Goal: Task Accomplishment & Management: Complete application form

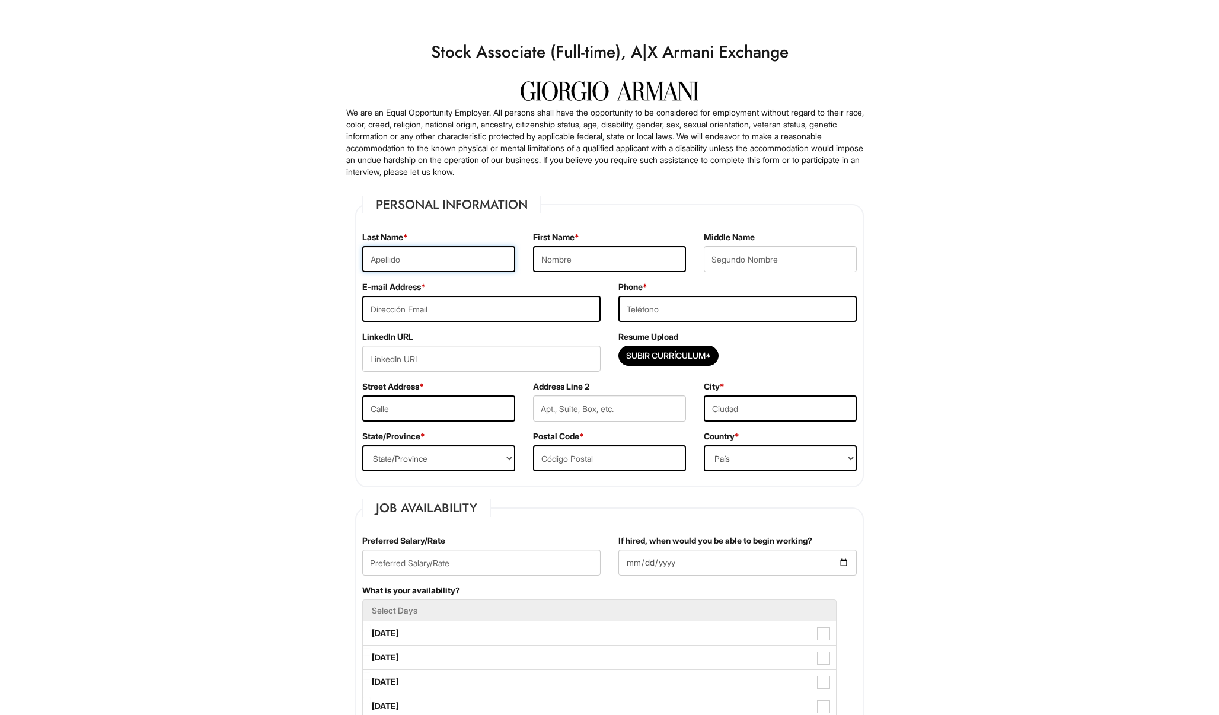
click at [500, 265] on input "text" at bounding box center [438, 259] width 153 height 26
click at [500, 261] on input "text" at bounding box center [438, 259] width 153 height 26
type input "[PERSON_NAME]"
type input "[PERSON_NAME][EMAIL_ADDRESS][DOMAIN_NAME]"
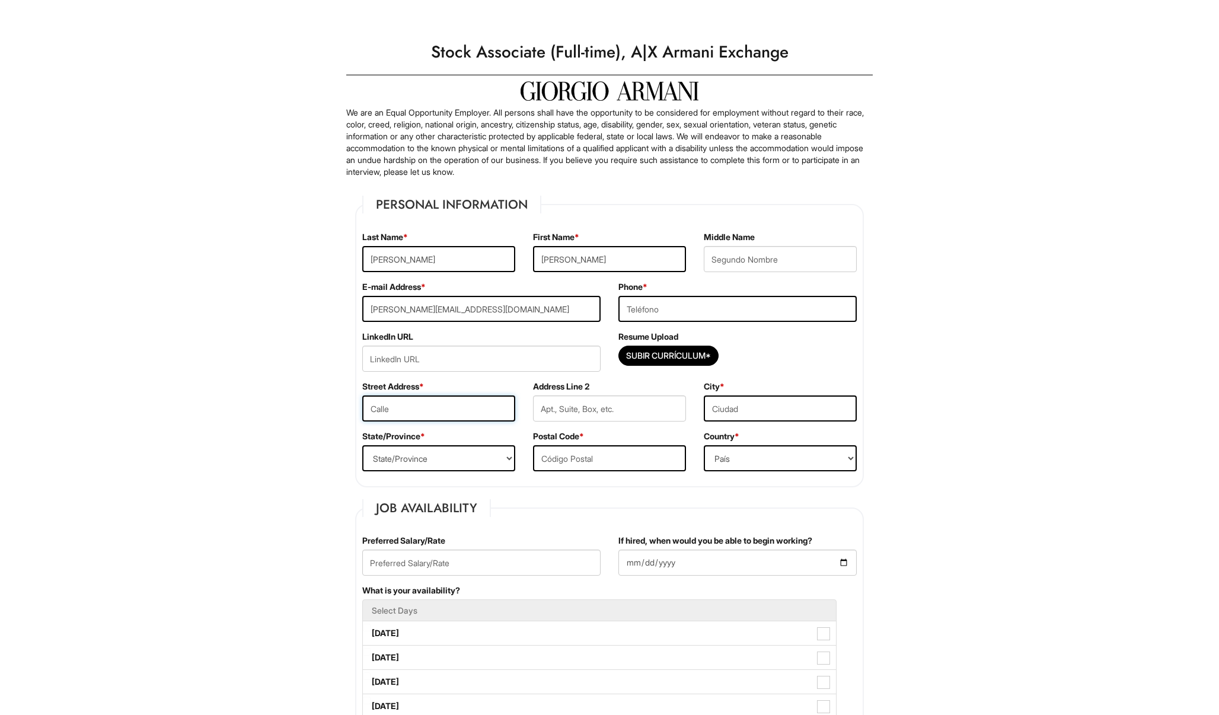
type input "[STREET_ADDRESS]"
type input "6308"
type input "Hollywood"
select select "FL"
type input "33024"
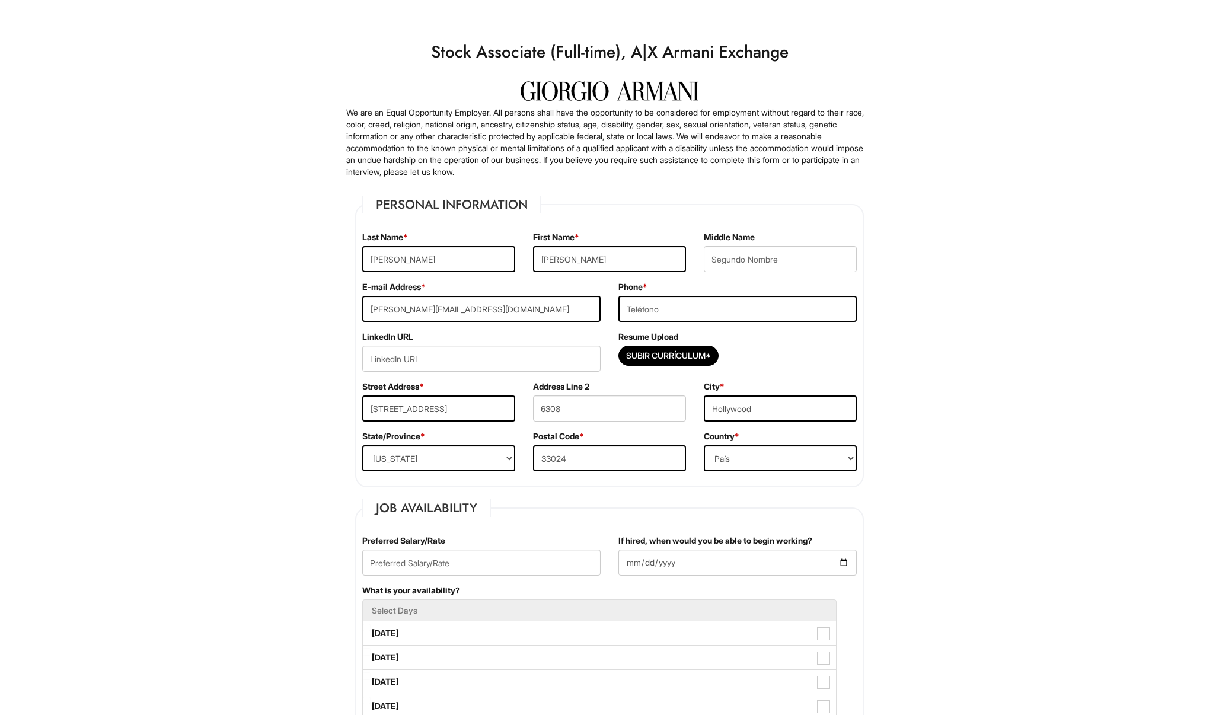
type input "[PERSON_NAME]"
type input "[PERSON_NAME][EMAIL_ADDRESS][DOMAIN_NAME]"
type input "[PERSON_NAME]"
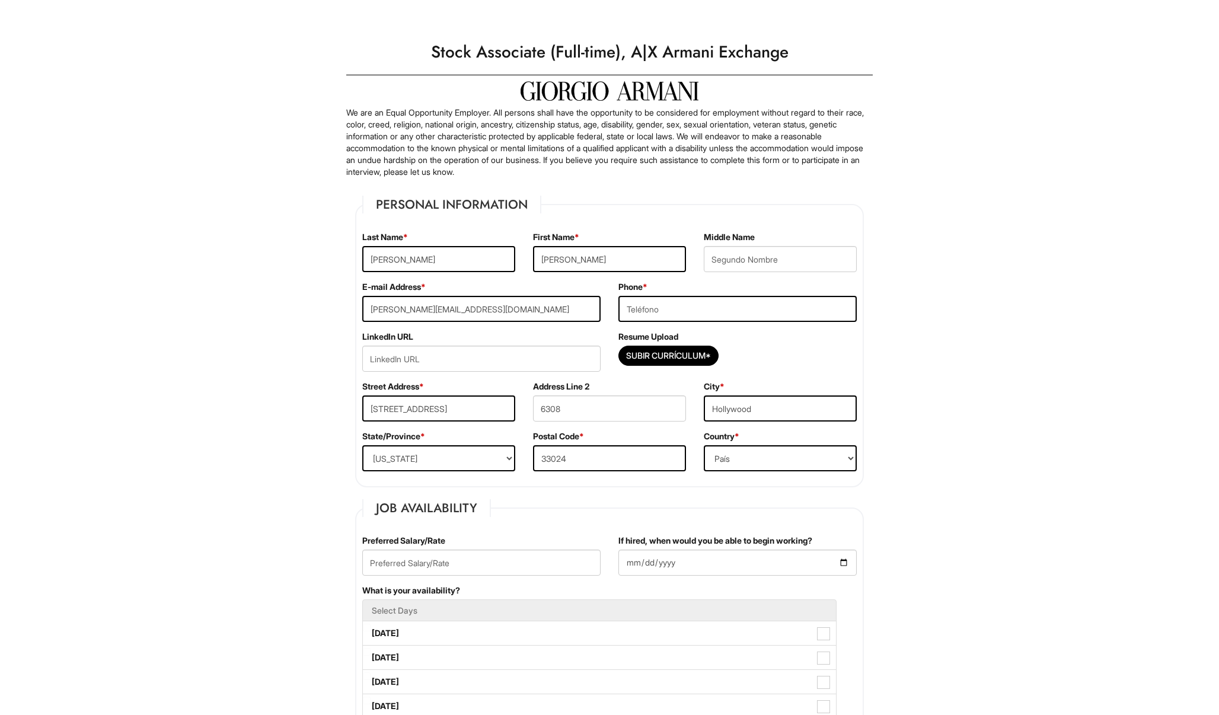
type input "[PERSON_NAME]"
type input "[PERSON_NAME][EMAIL_ADDRESS][DOMAIN_NAME]"
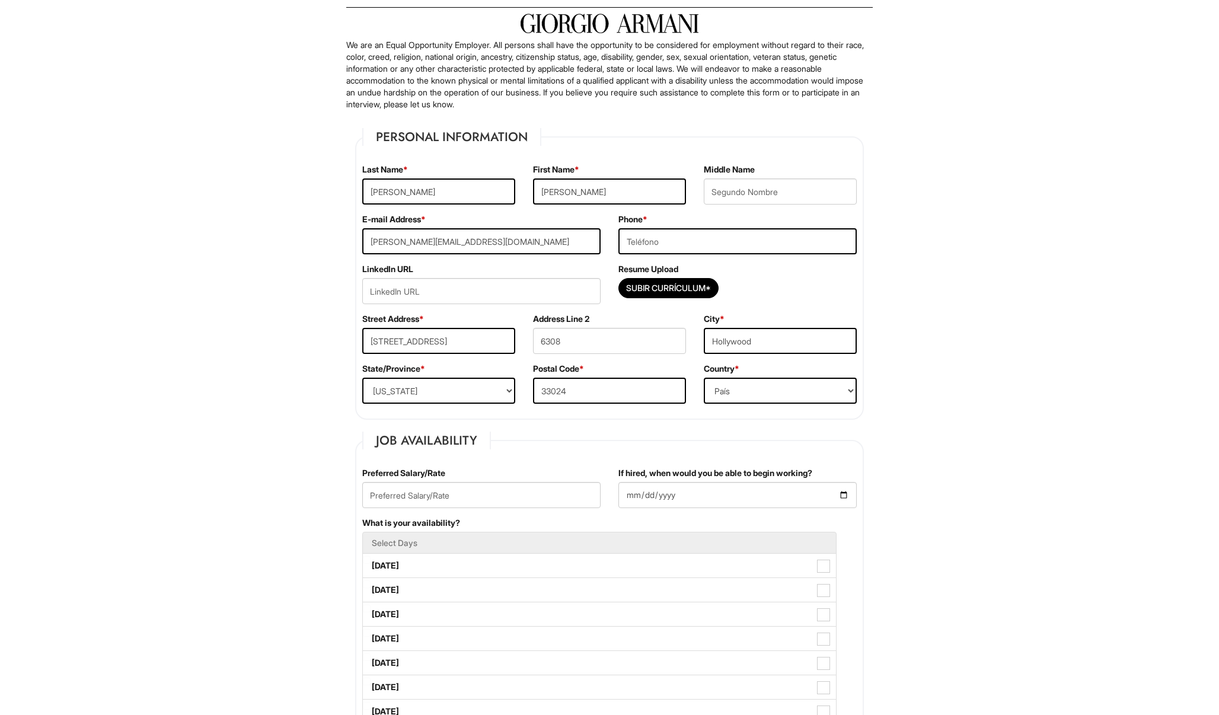
scroll to position [143, 0]
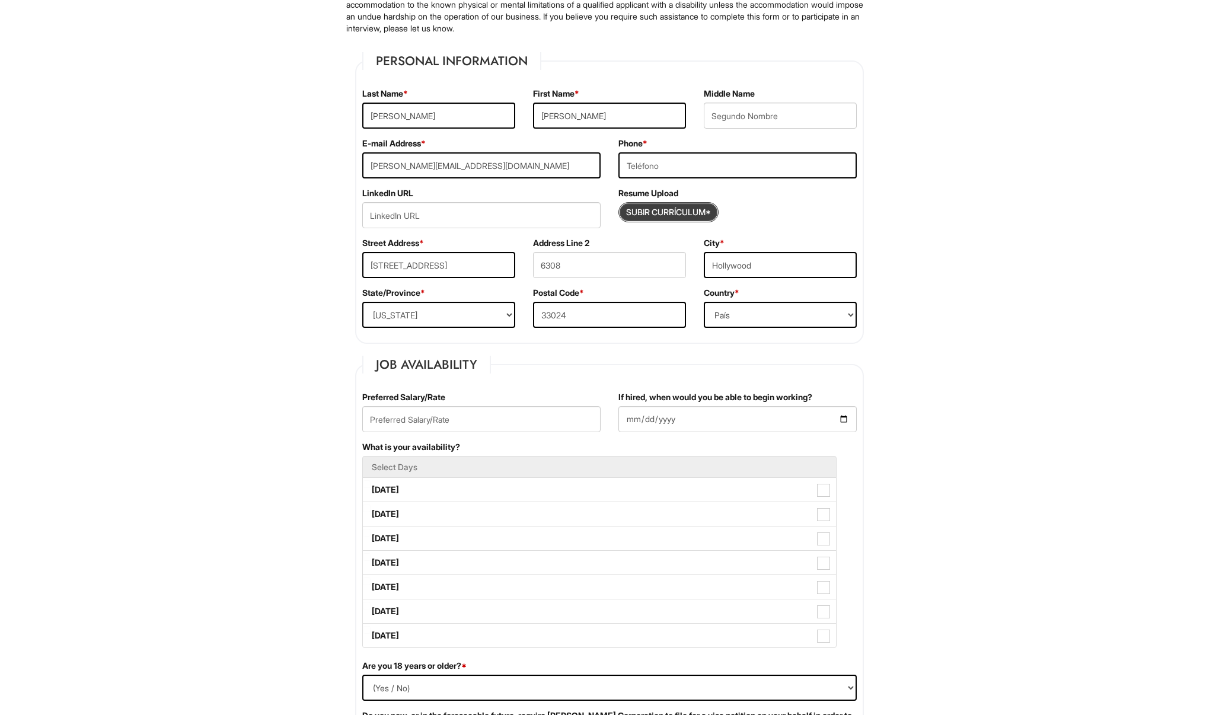
click at [691, 220] on input "Subir Currículum*" at bounding box center [668, 212] width 99 height 19
type input "C:\fakepath\RoresumeRo.pdf"
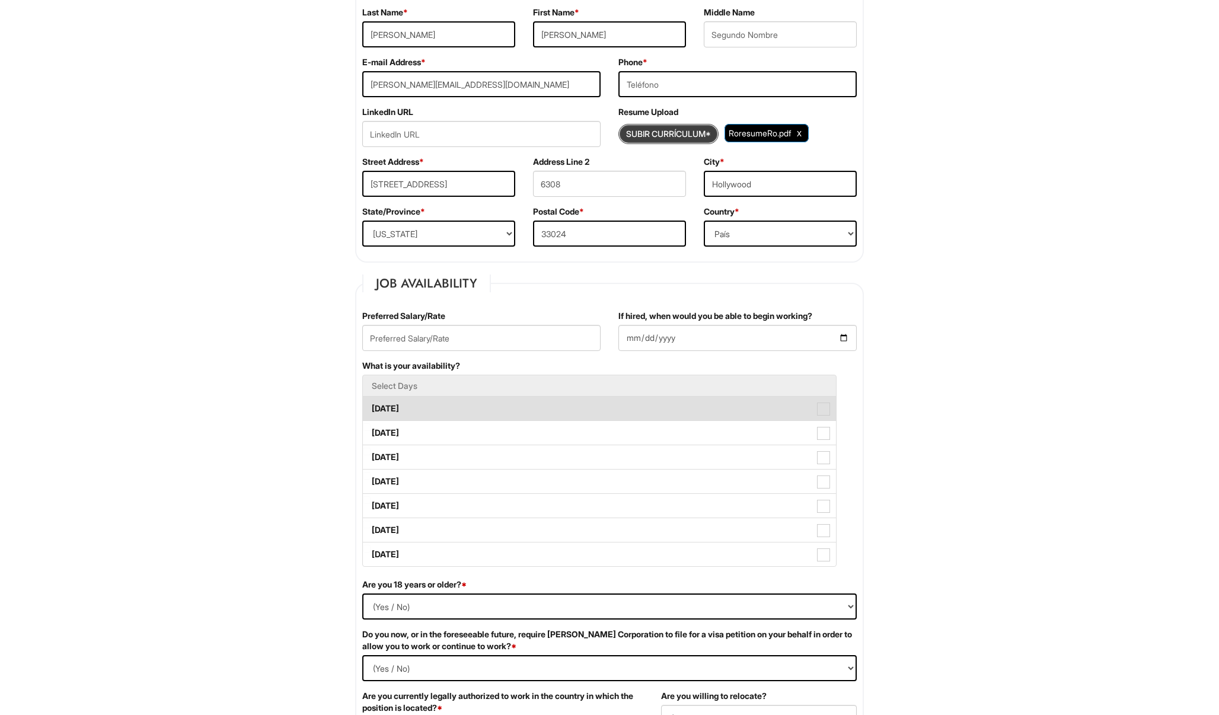
scroll to position [235, 0]
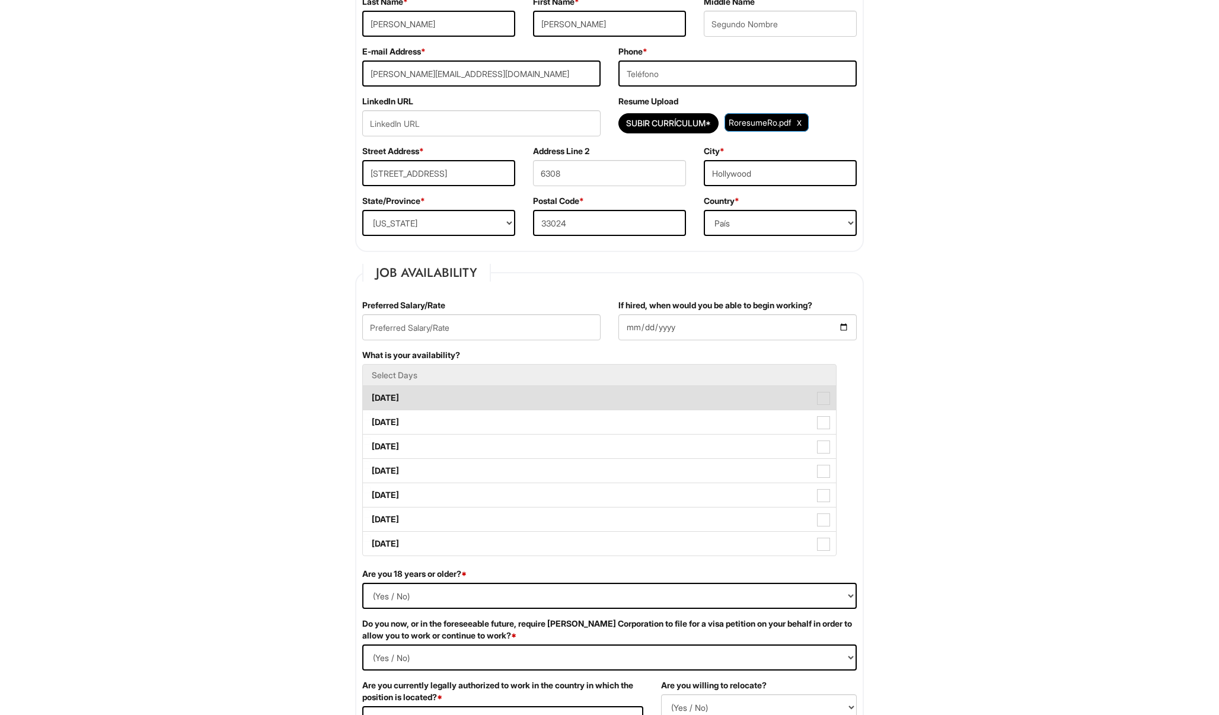
click at [816, 400] on label "[DATE]" at bounding box center [599, 398] width 473 height 24
click at [371, 396] on Available_Monday "[DATE]" at bounding box center [367, 392] width 8 height 8
checkbox Available_Monday "true"
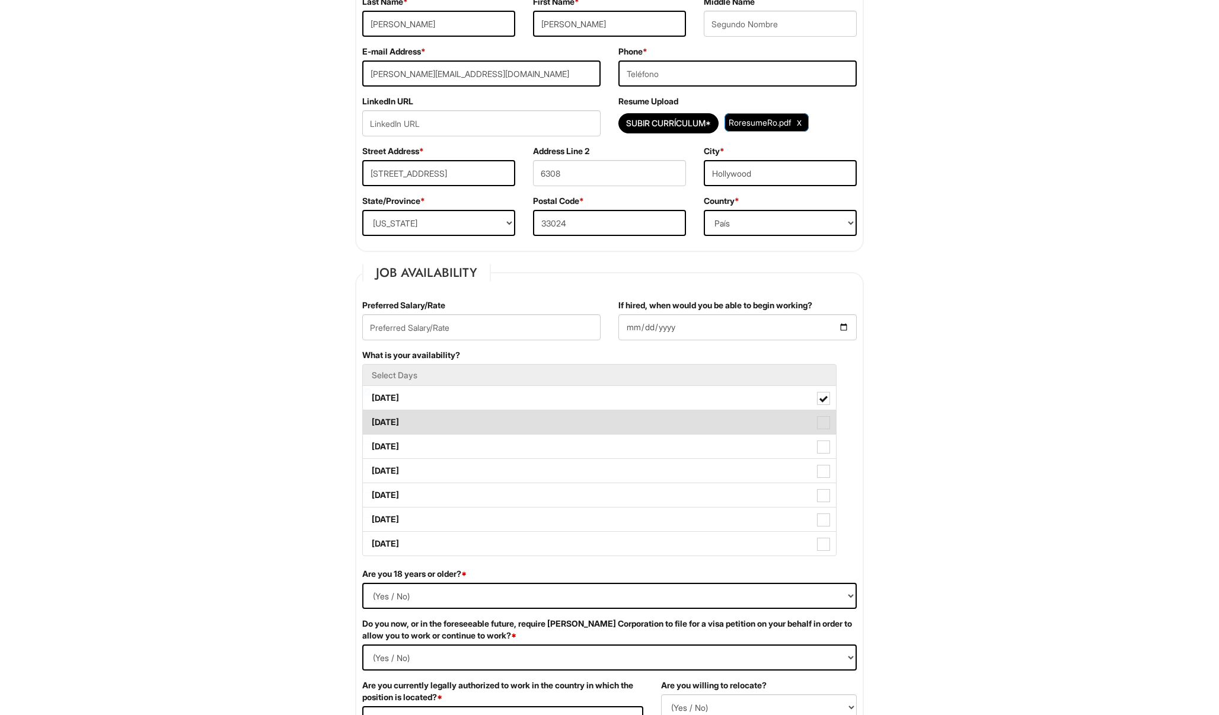
click at [822, 412] on label "[DATE]" at bounding box center [599, 422] width 473 height 24
click at [371, 413] on Available_Tuesday "[DATE]" at bounding box center [367, 417] width 8 height 8
checkbox Available_Tuesday "true"
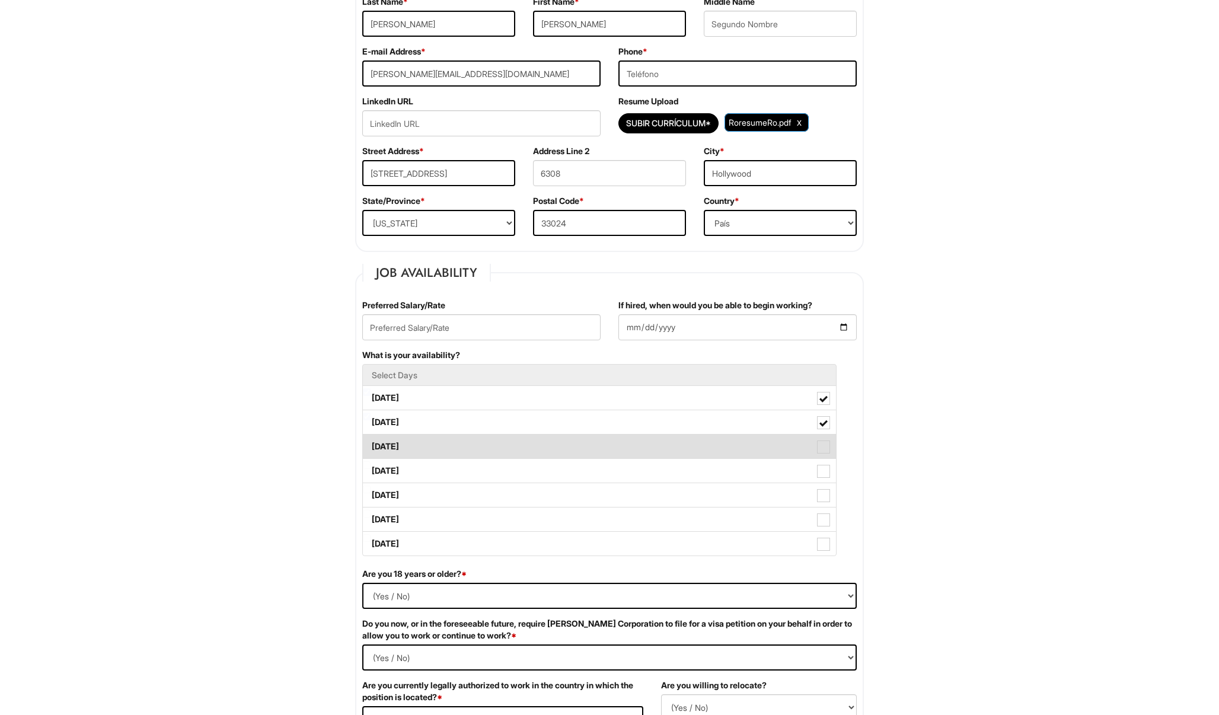
click at [822, 443] on span at bounding box center [823, 447] width 13 height 13
click at [371, 443] on Available_Wednesday "[DATE]" at bounding box center [367, 441] width 8 height 8
checkbox Available_Wednesday "true"
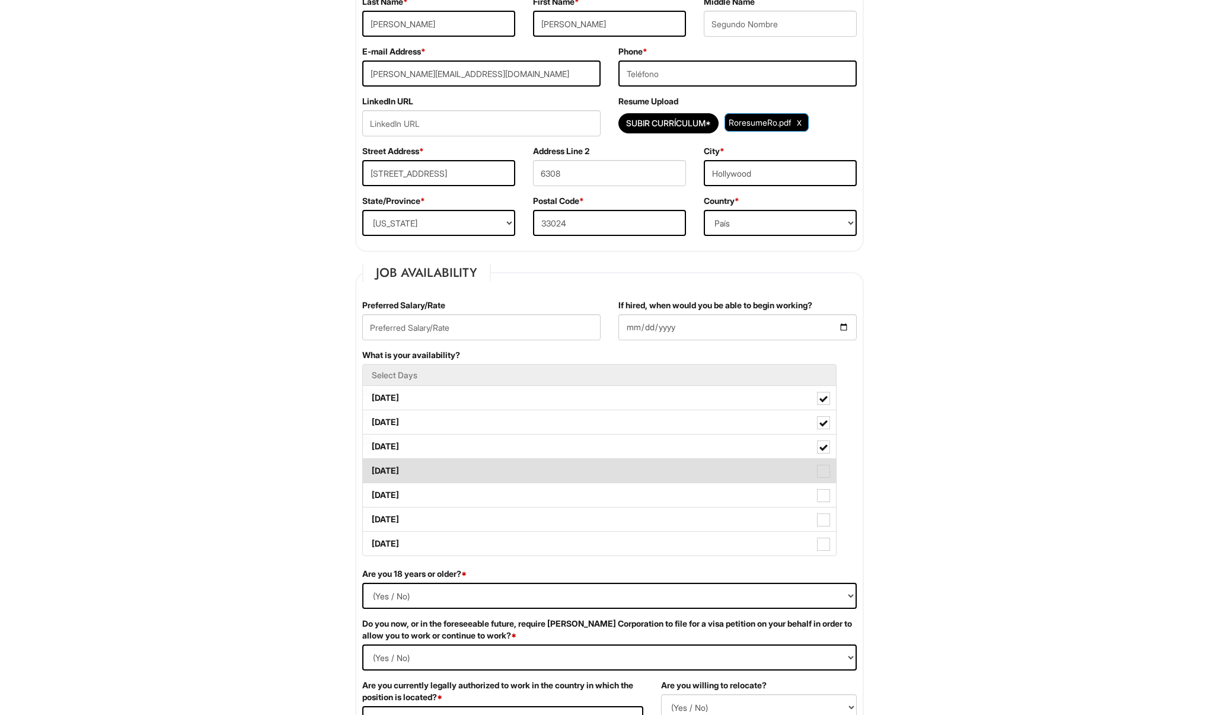
click at [822, 462] on label "[DATE]" at bounding box center [599, 471] width 473 height 24
click at [371, 462] on Available_Thursday "[DATE]" at bounding box center [367, 465] width 8 height 8
checkbox Available_Thursday "true"
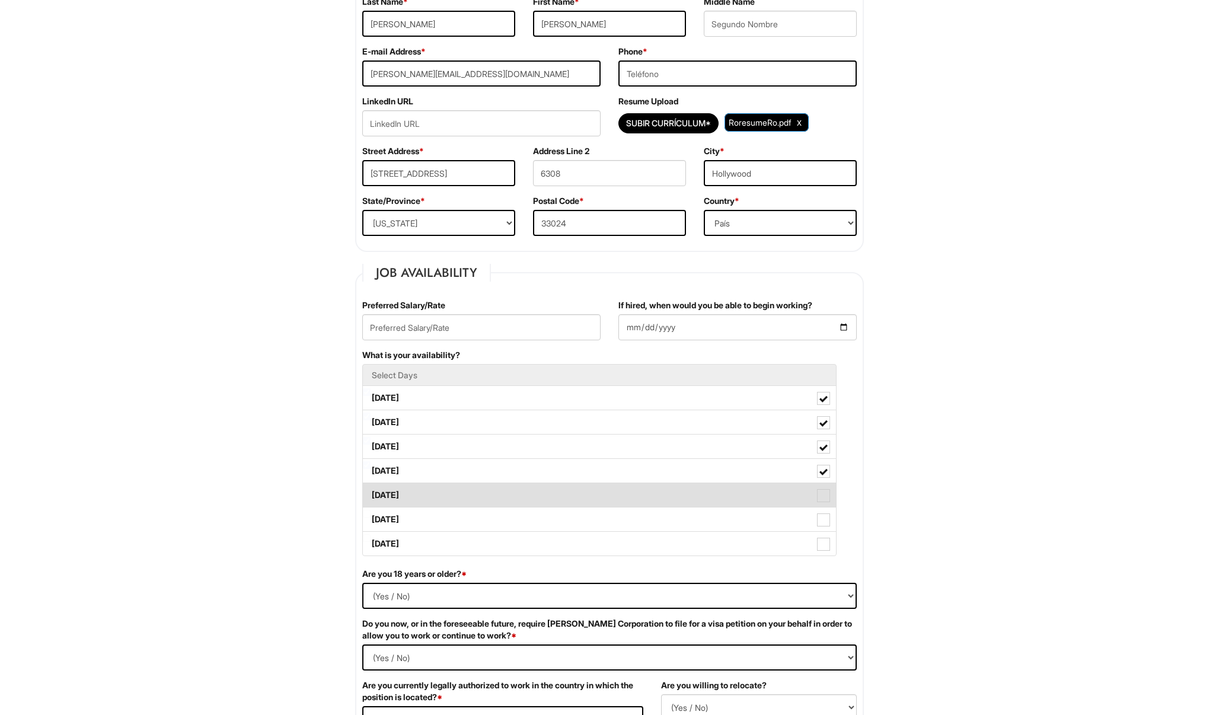
click at [829, 493] on span at bounding box center [823, 495] width 13 height 13
click at [371, 493] on Available_Friday "[DATE]" at bounding box center [367, 490] width 8 height 8
checkbox Available_Friday "true"
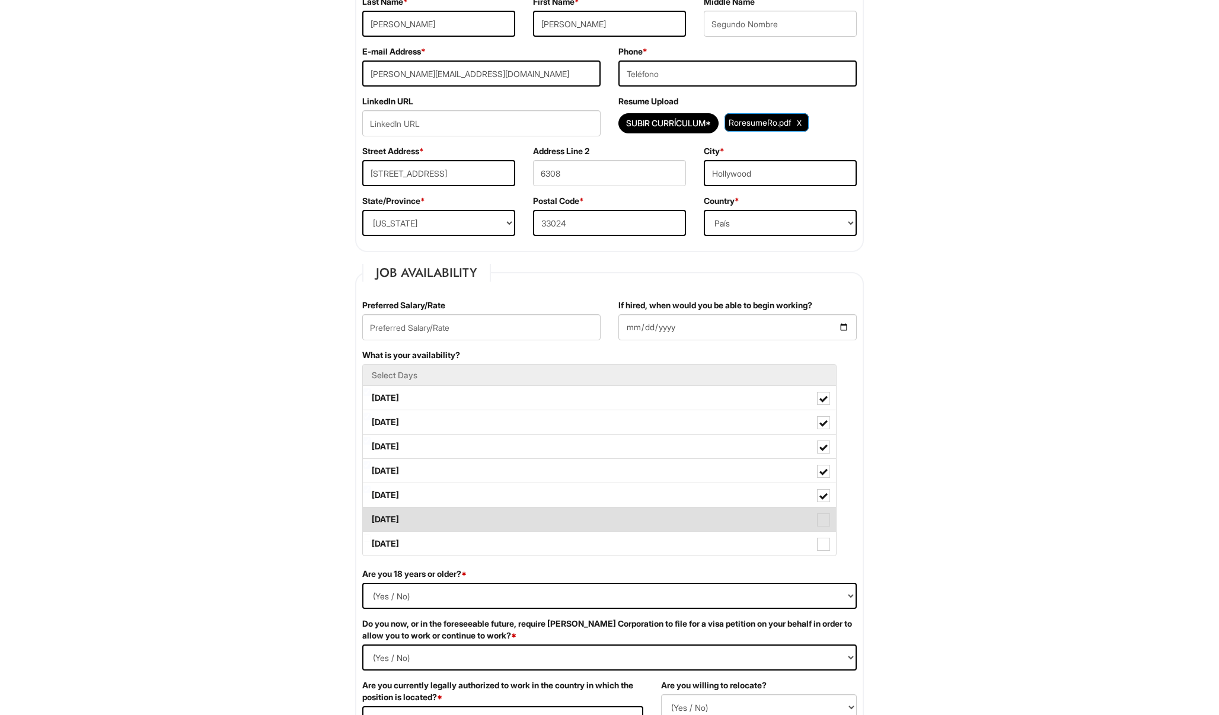
click at [826, 511] on label "[DATE]" at bounding box center [599, 520] width 473 height 24
click at [371, 511] on Available_Saturday "[DATE]" at bounding box center [367, 514] width 8 height 8
checkbox Available_Saturday "true"
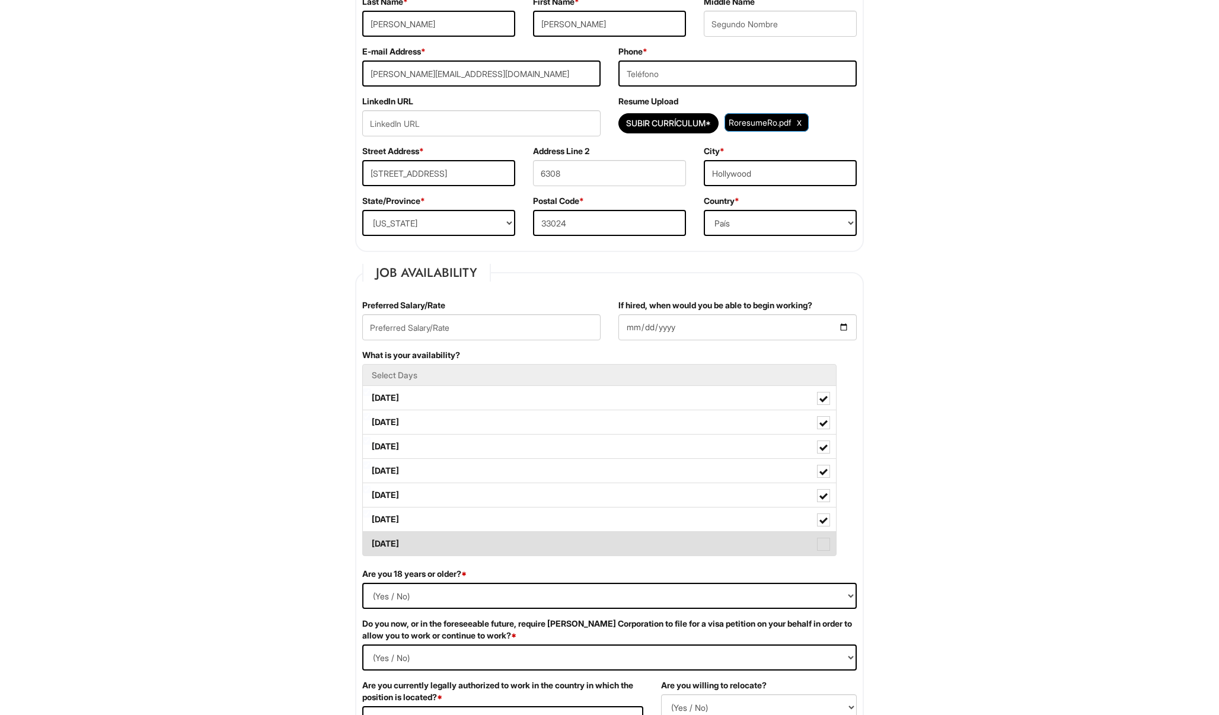
click at [822, 535] on label "[DATE]" at bounding box center [599, 544] width 473 height 24
click at [371, 535] on Available_Sunday "[DATE]" at bounding box center [367, 538] width 8 height 8
checkbox Available_Sunday "true"
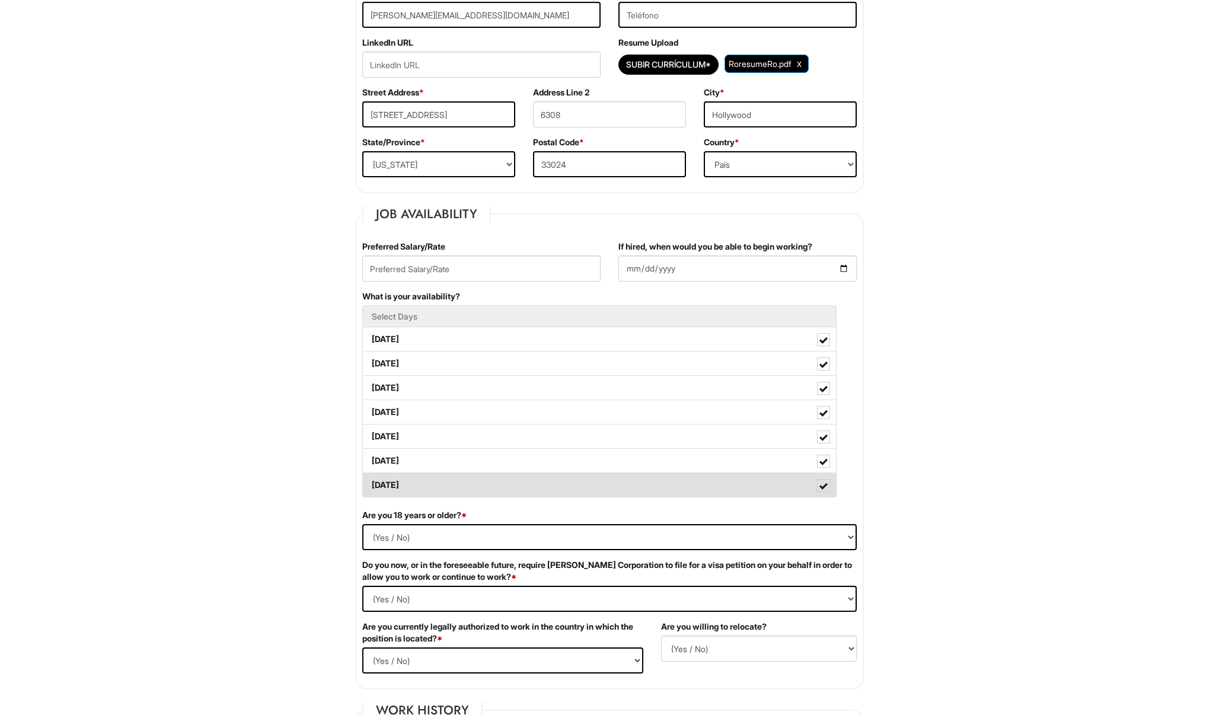
scroll to position [296, 0]
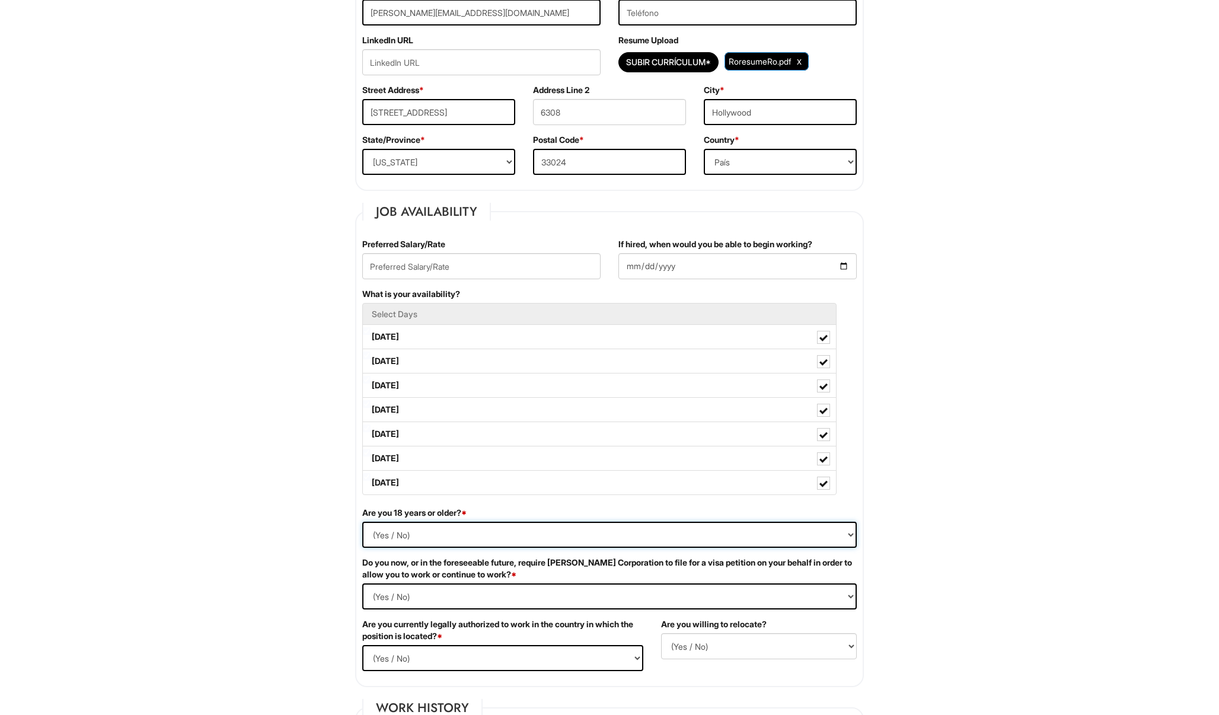
select select "Yes"
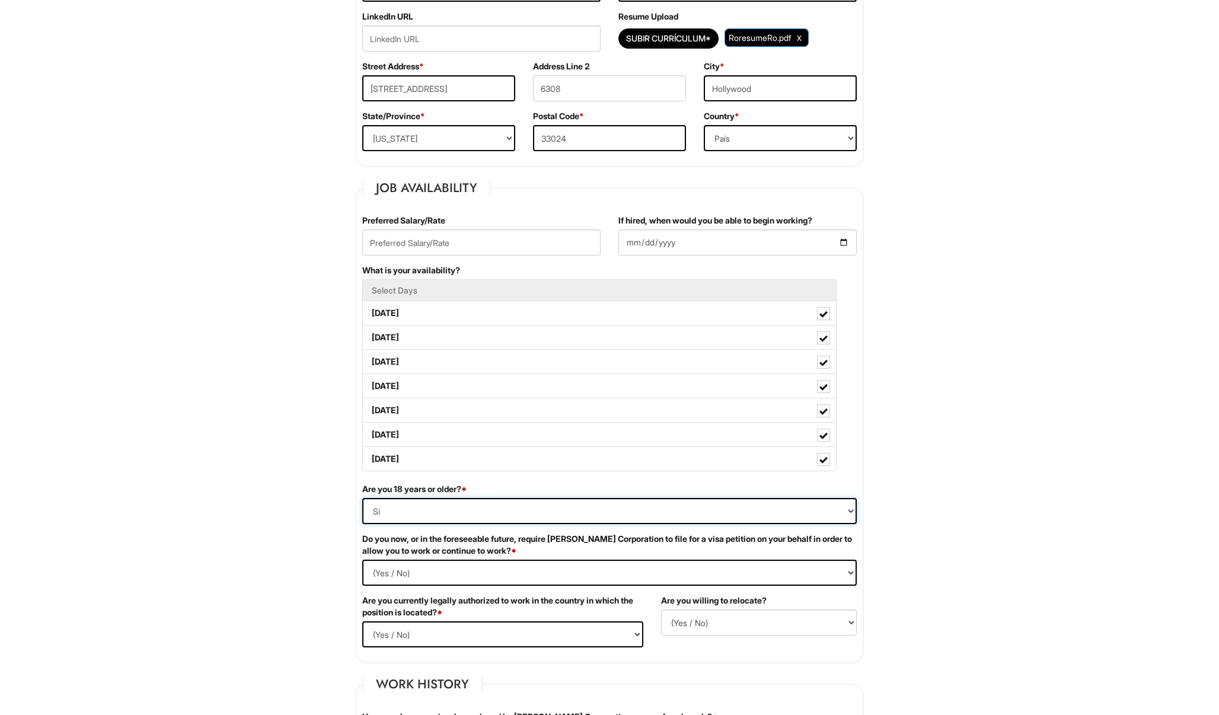
scroll to position [323, 0]
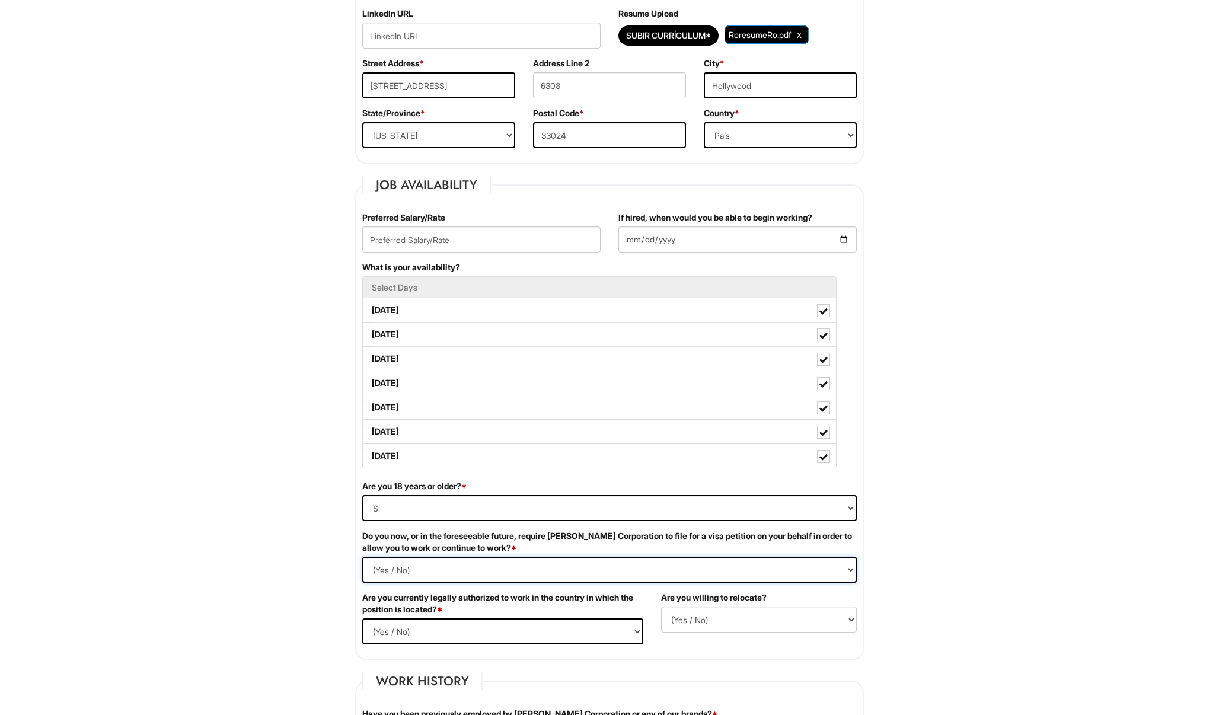
select Required "No"
select select "Yes"
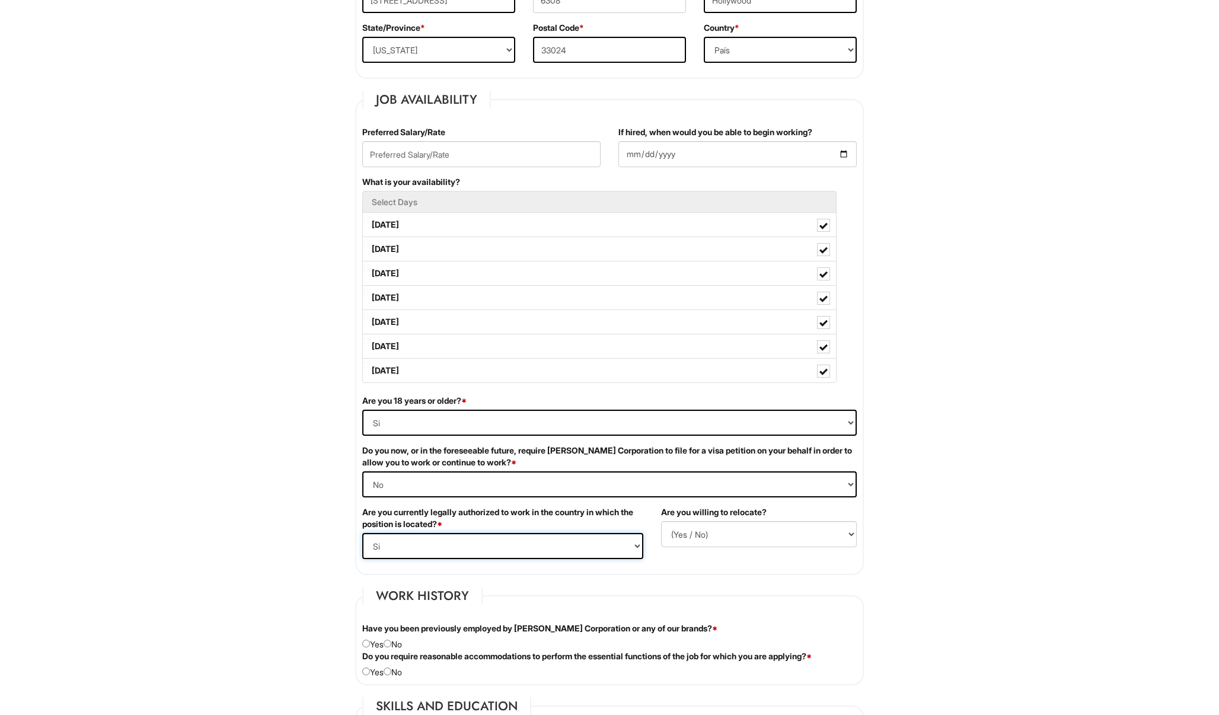
scroll to position [417, 0]
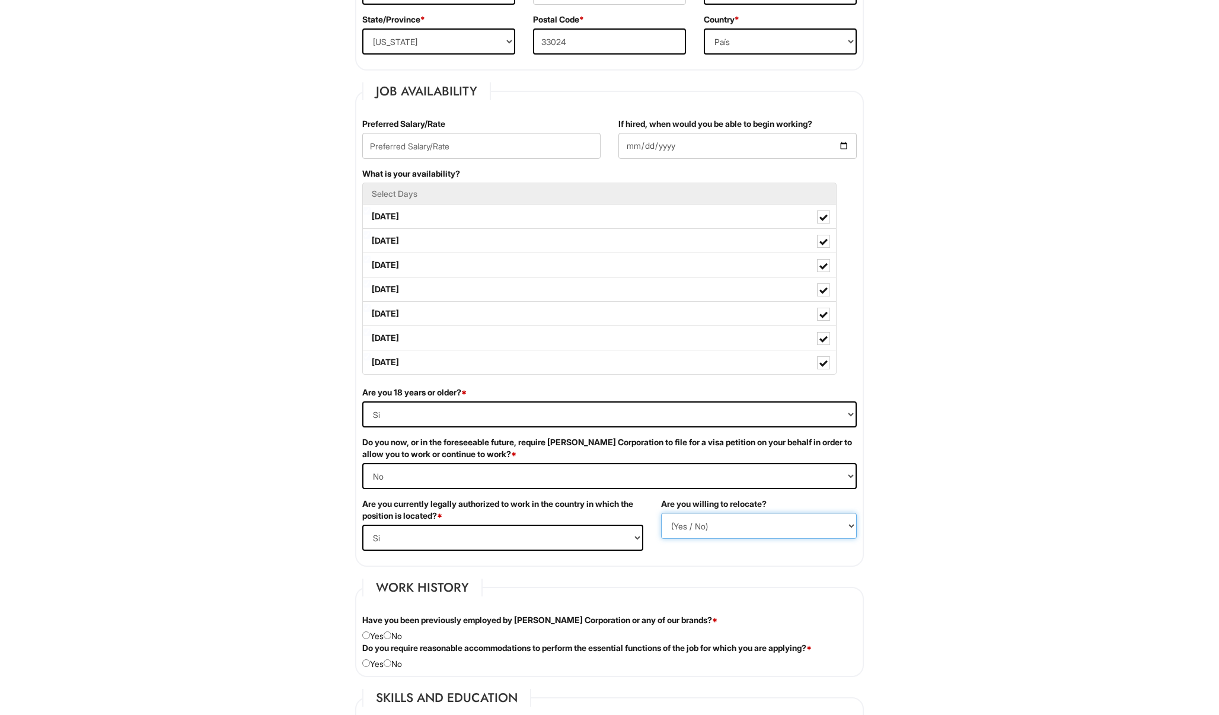
select select "Y"
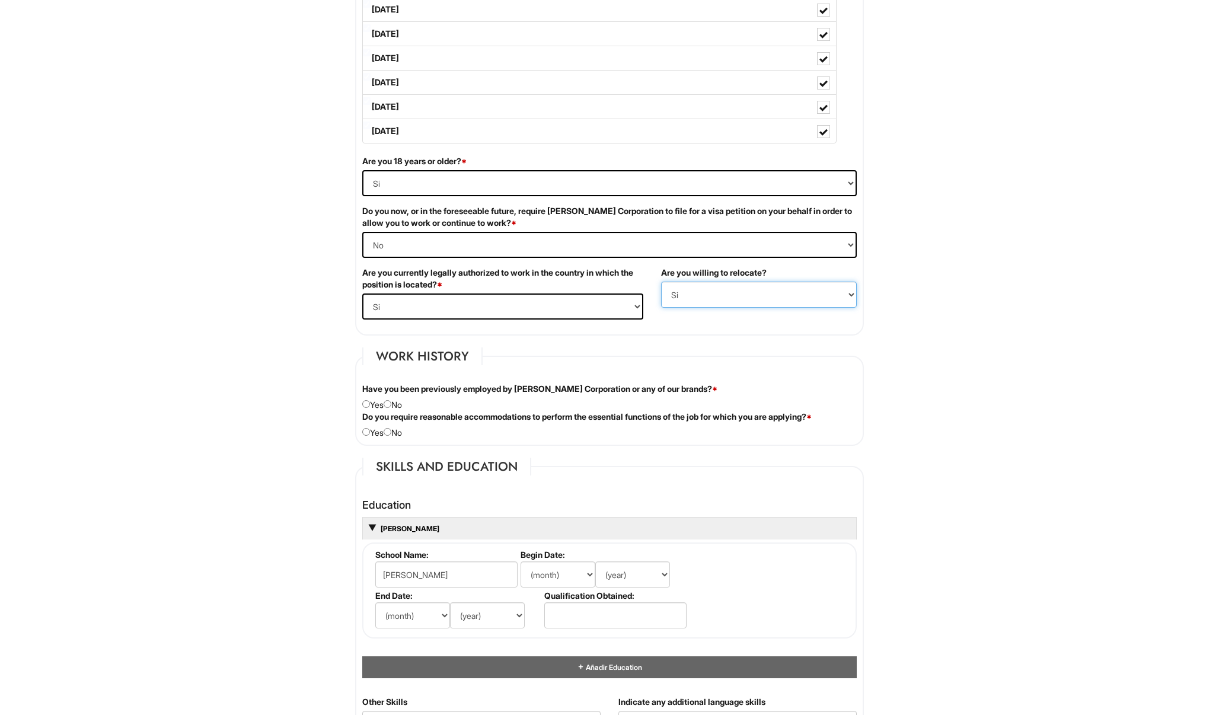
scroll to position [650, 0]
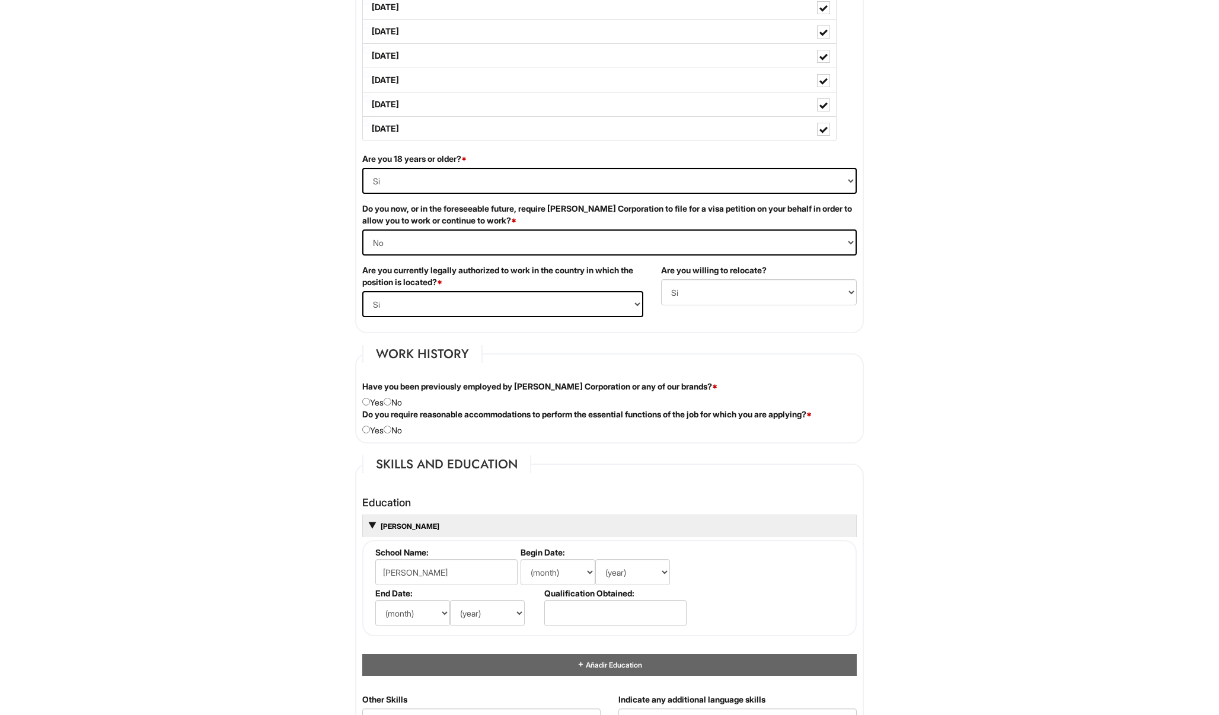
click at [391, 403] on input "radio" at bounding box center [388, 402] width 8 height 8
radio input "true"
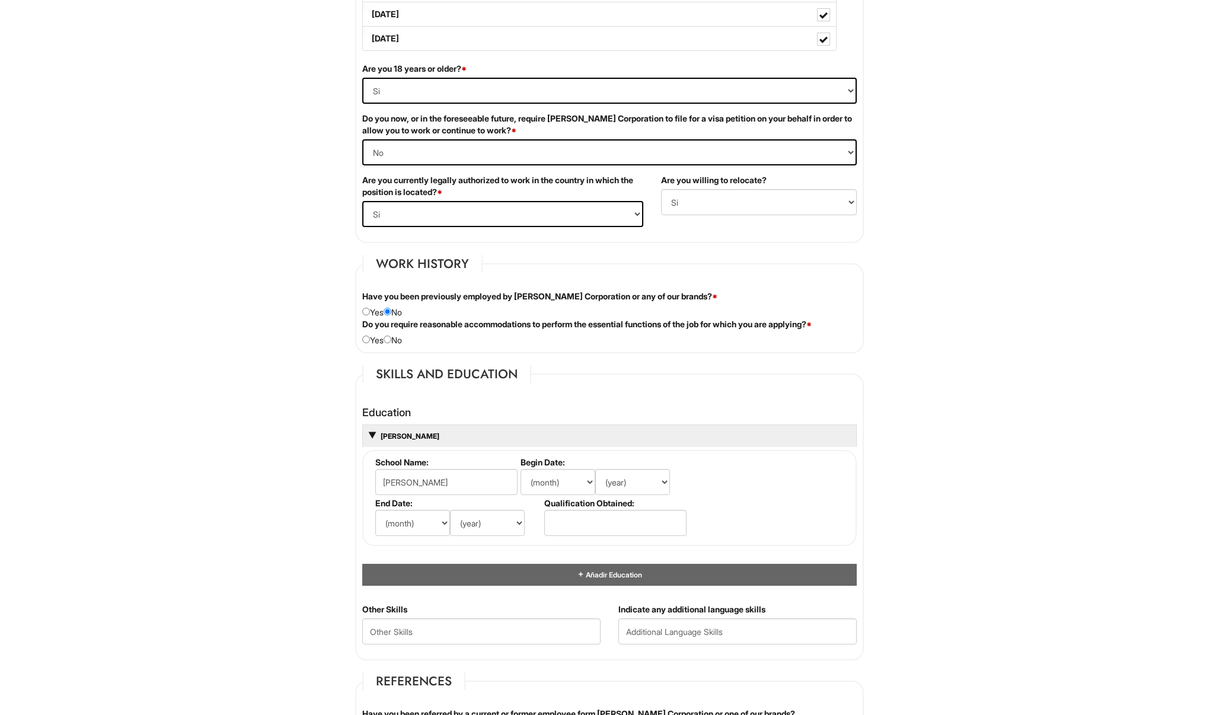
scroll to position [743, 0]
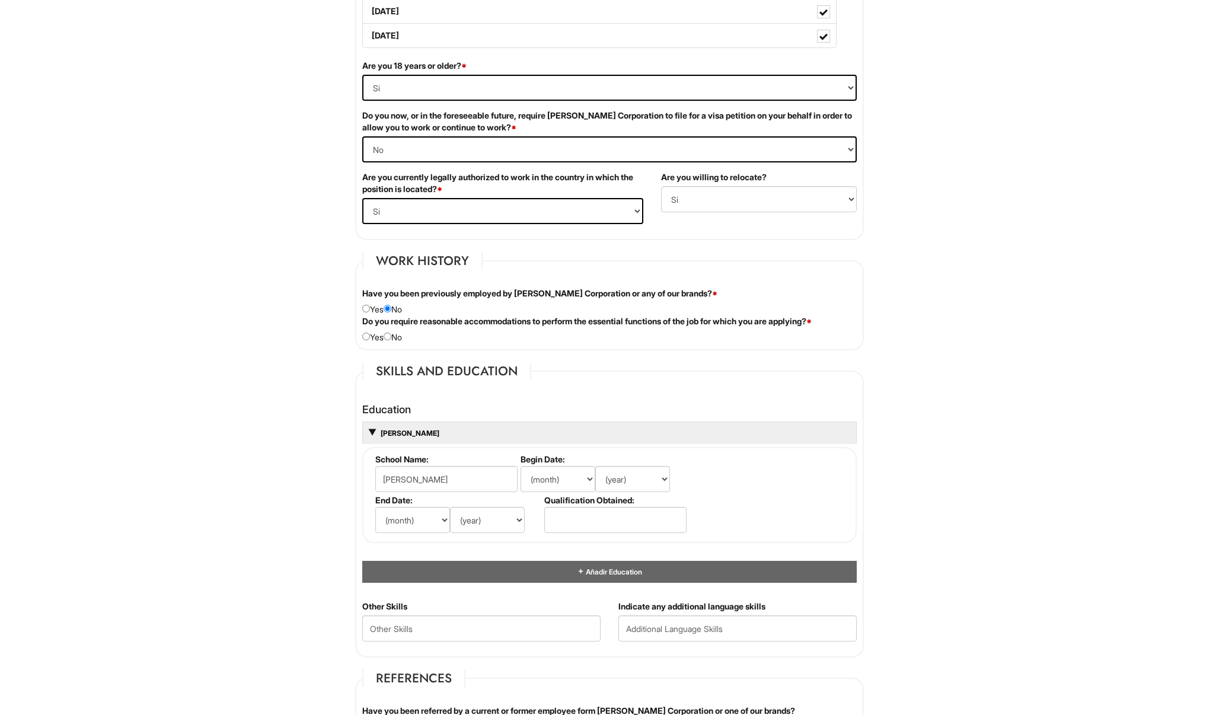
click at [395, 335] on div "Do you require reasonable accommodations to perform the essential functions of …" at bounding box center [609, 329] width 512 height 28
click at [391, 334] on input "radio" at bounding box center [388, 337] width 8 height 8
radio input "true"
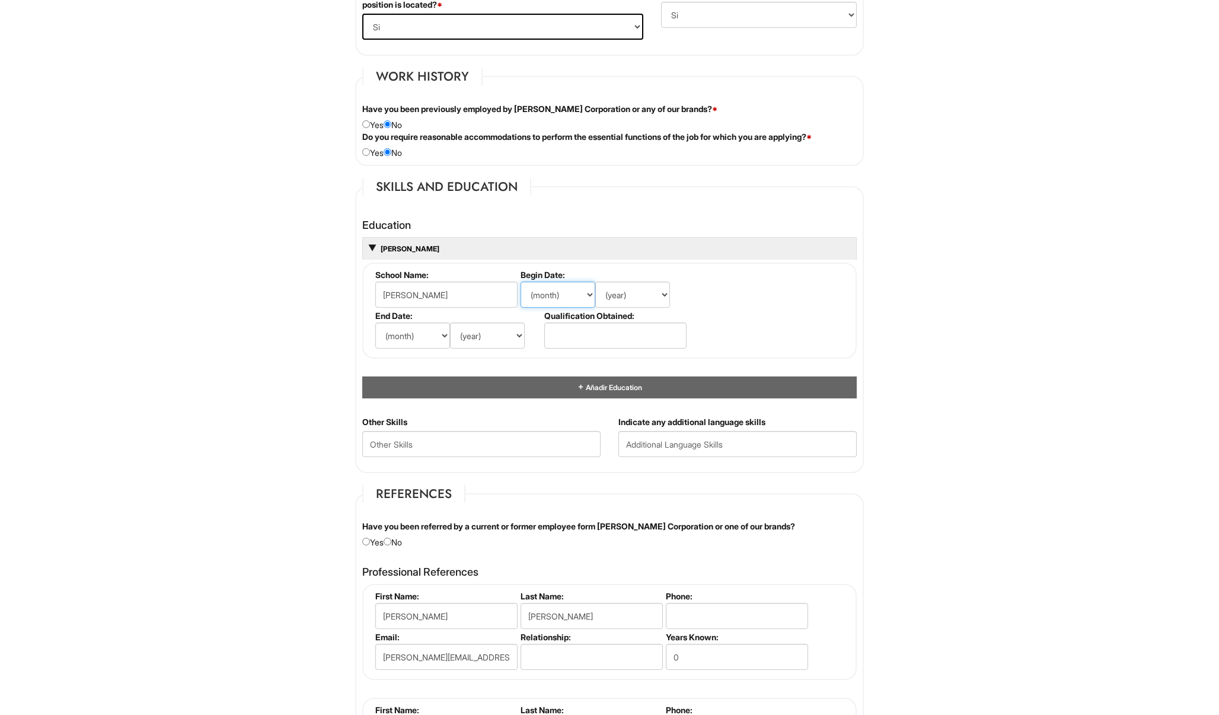
scroll to position [936, 0]
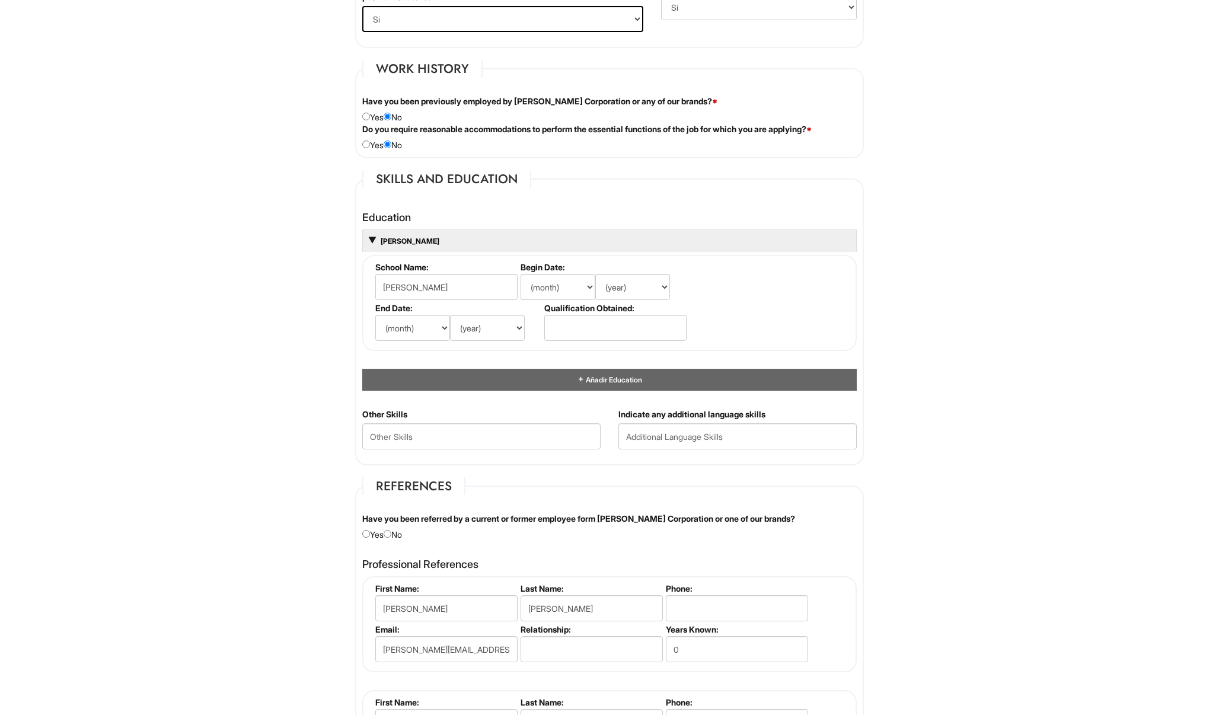
click at [382, 242] on div "[PERSON_NAME]" at bounding box center [609, 240] width 494 height 23
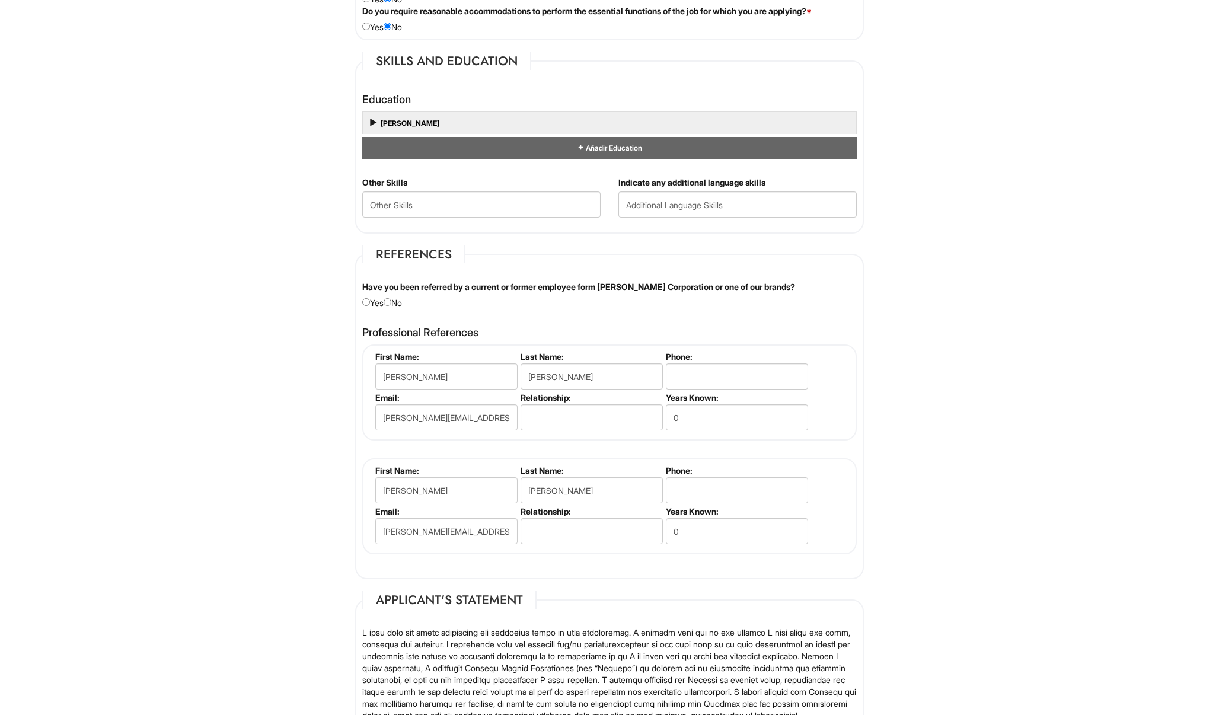
scroll to position [1070, 0]
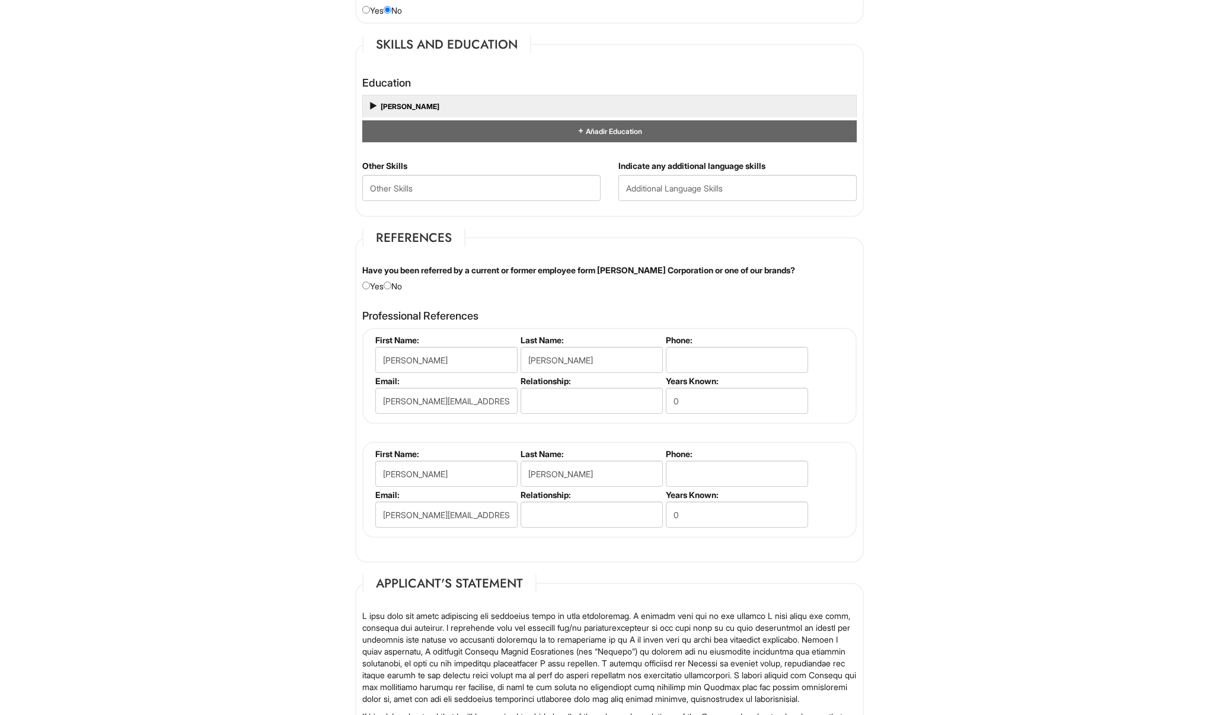
click at [397, 281] on div "Have you been referred by a current or former employee form [PERSON_NAME] Corpo…" at bounding box center [609, 278] width 512 height 28
click at [395, 286] on div "Have you been referred by a current or former employee form [PERSON_NAME] Corpo…" at bounding box center [609, 278] width 512 height 28
click at [390, 285] on input "radio" at bounding box center [388, 286] width 8 height 8
radio input "true"
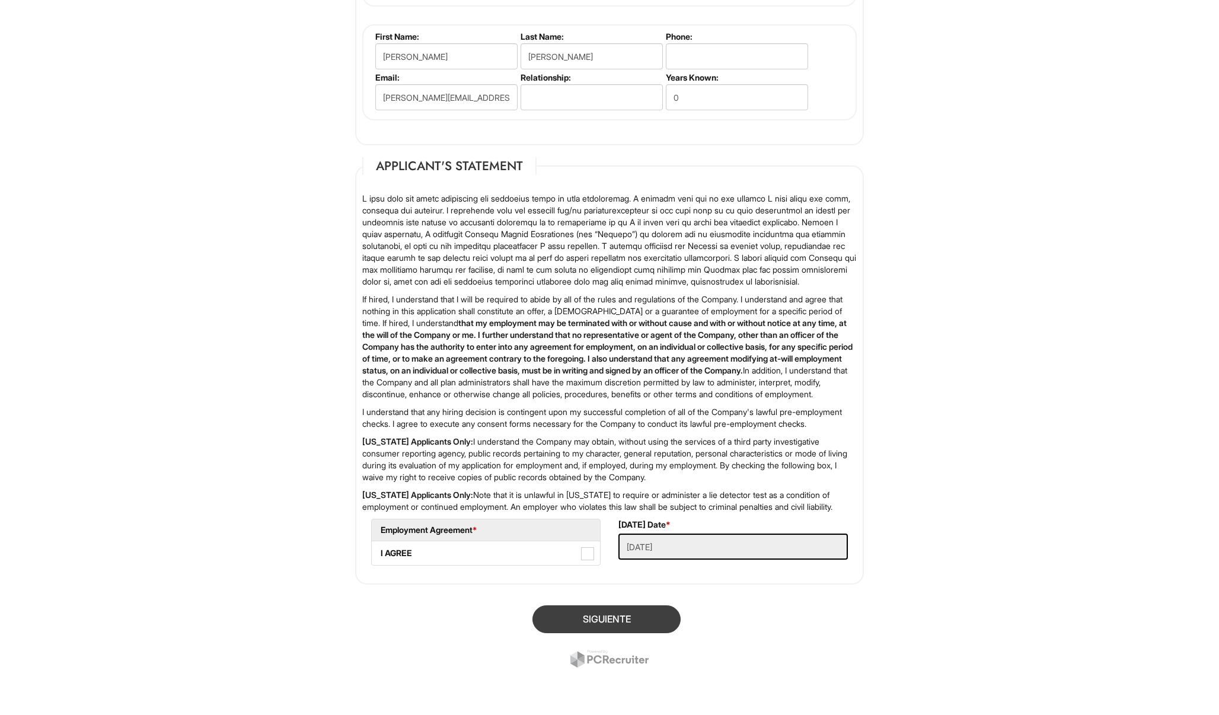
scroll to position [1530, 0]
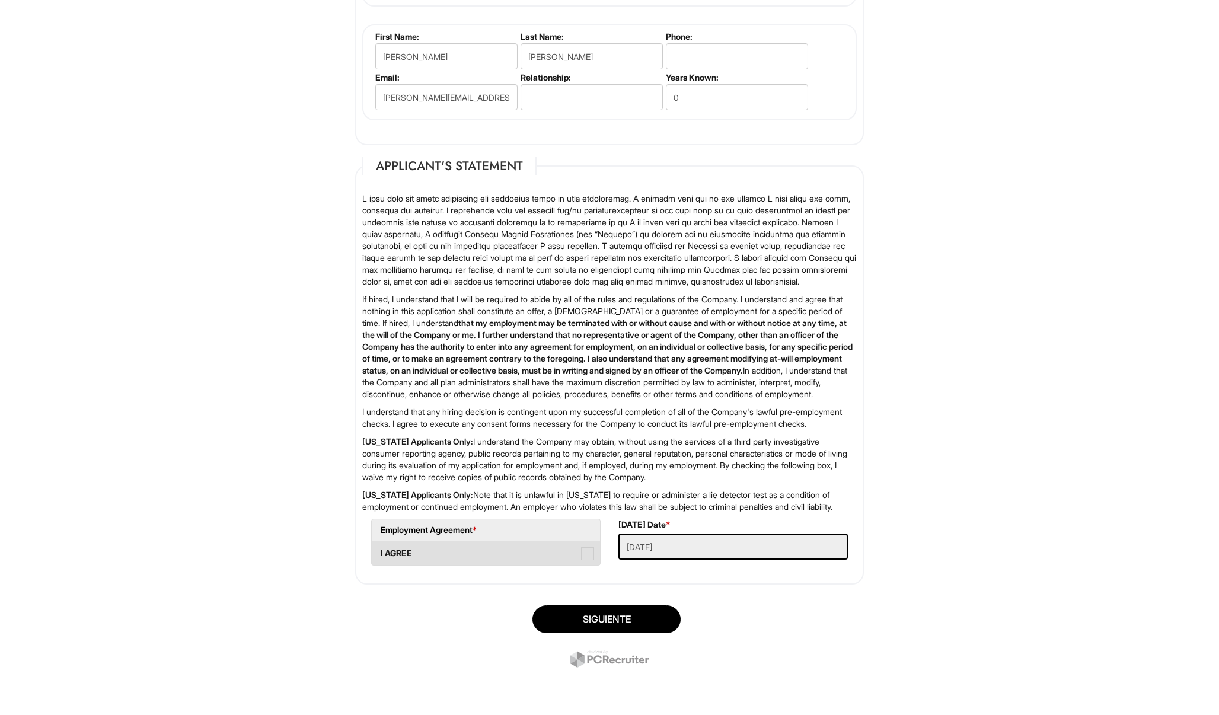
click at [580, 553] on label "I AGREE" at bounding box center [486, 553] width 228 height 24
click at [379, 551] on AGREE "I AGREE" at bounding box center [376, 548] width 8 height 8
checkbox AGREE "true"
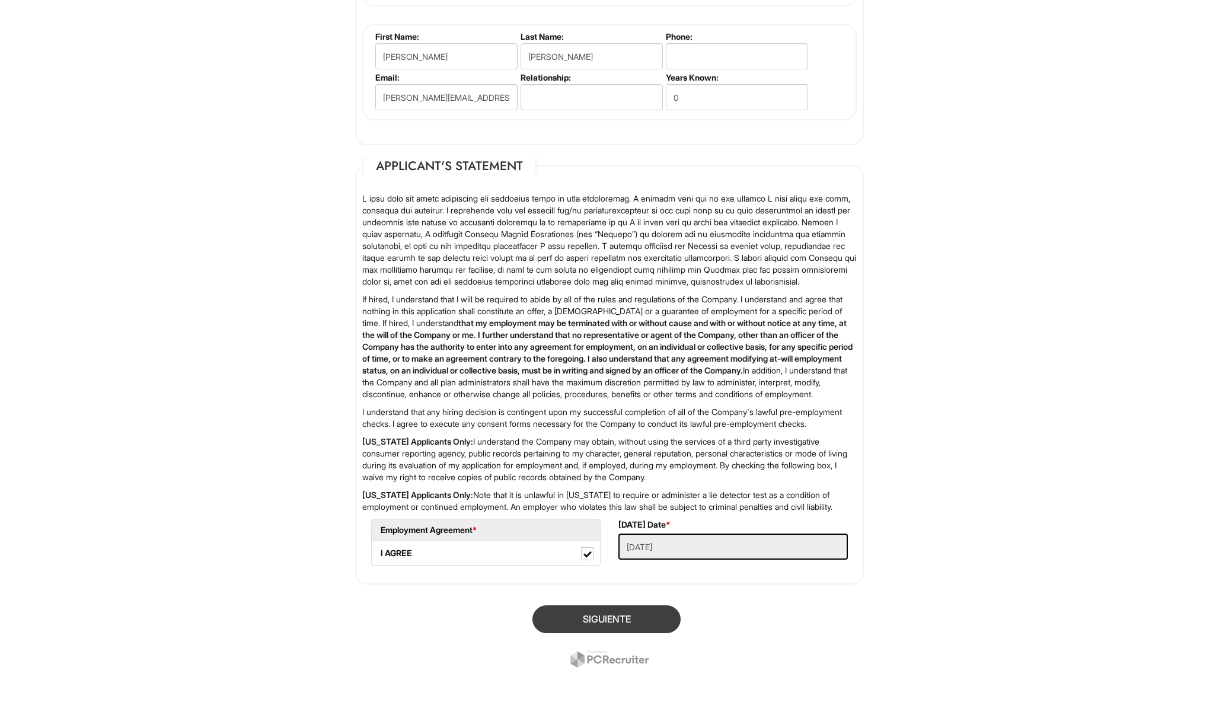
click at [624, 612] on button "Siguiente" at bounding box center [606, 619] width 148 height 28
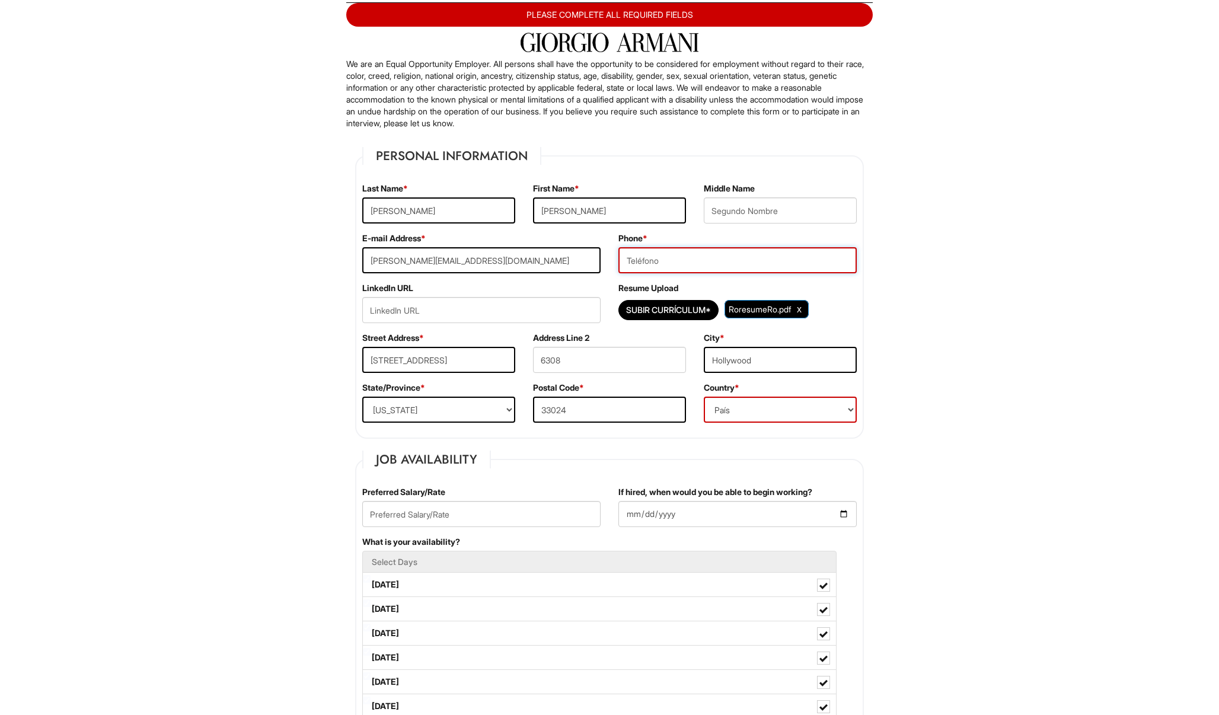
click at [849, 259] on input "tel" at bounding box center [737, 260] width 238 height 26
click at [847, 259] on input "tel" at bounding box center [737, 260] width 238 height 26
type input "7543671298"
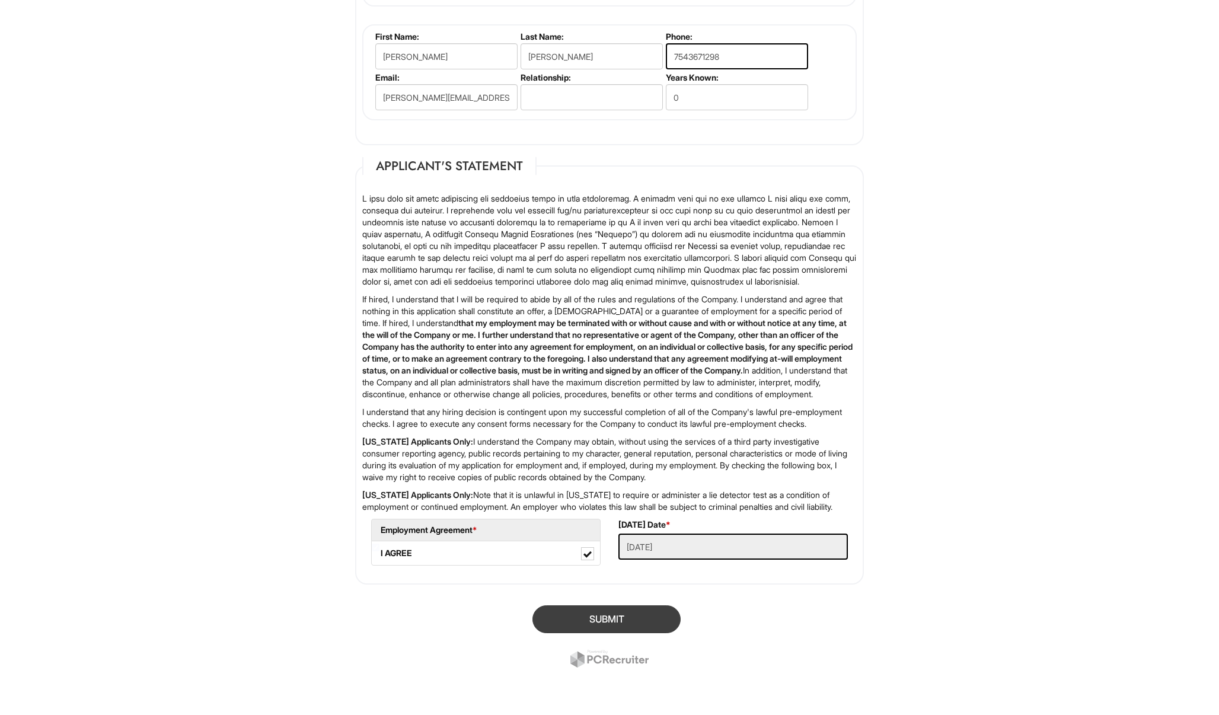
click at [623, 625] on button "SUBMIT" at bounding box center [606, 619] width 148 height 28
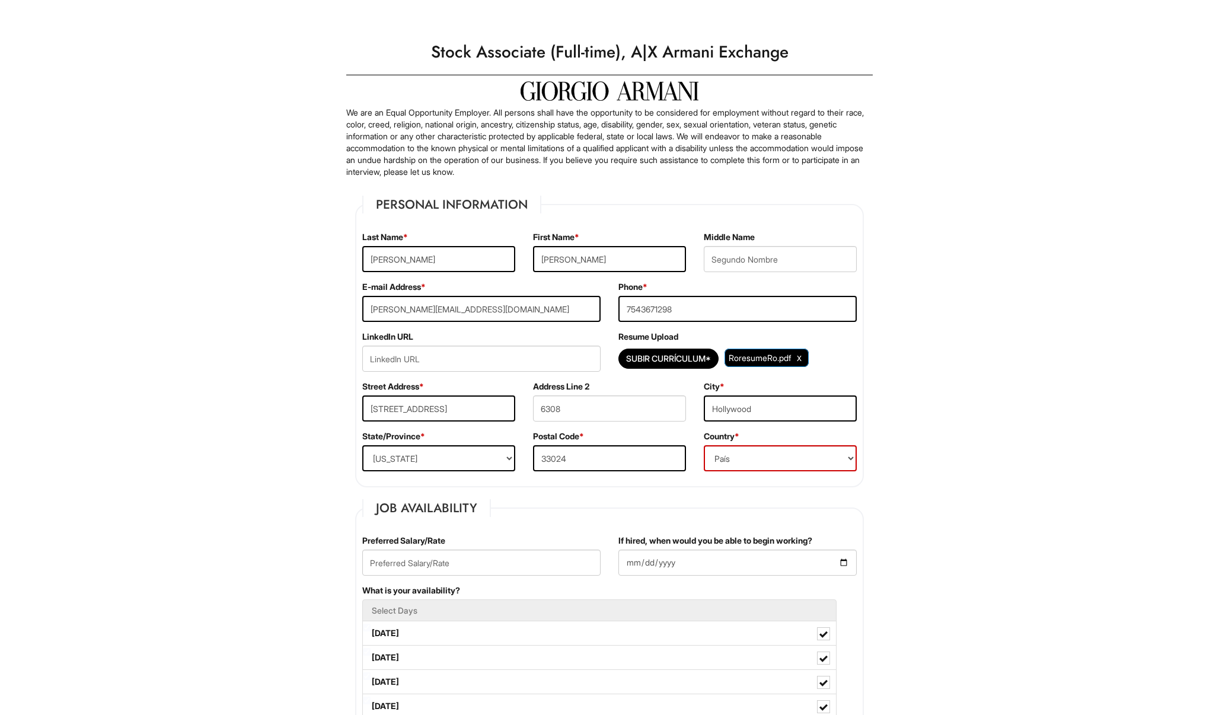
scroll to position [0, 0]
drag, startPoint x: 487, startPoint y: 412, endPoint x: 343, endPoint y: 412, distance: 144.1
click at [497, 408] on input "[STREET_ADDRESS]" at bounding box center [438, 408] width 153 height 26
drag, startPoint x: 441, startPoint y: 403, endPoint x: 299, endPoint y: 399, distance: 142.3
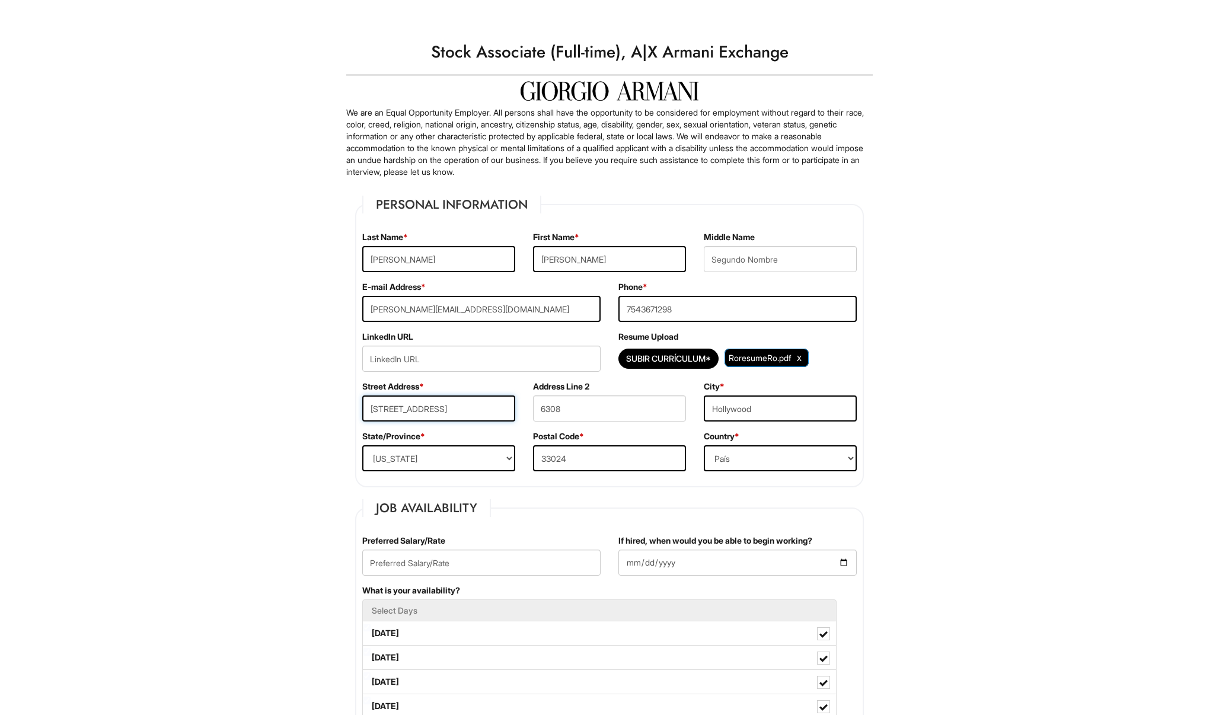
drag, startPoint x: 464, startPoint y: 407, endPoint x: 265, endPoint y: 369, distance: 202.1
paste input "[GEOGRAPHIC_DATA] [GEOGRAPHIC_DATA]"
type input "[STREET_ADDRESS]"
click at [477, 411] on input "[STREET_ADDRESS]" at bounding box center [438, 408] width 153 height 26
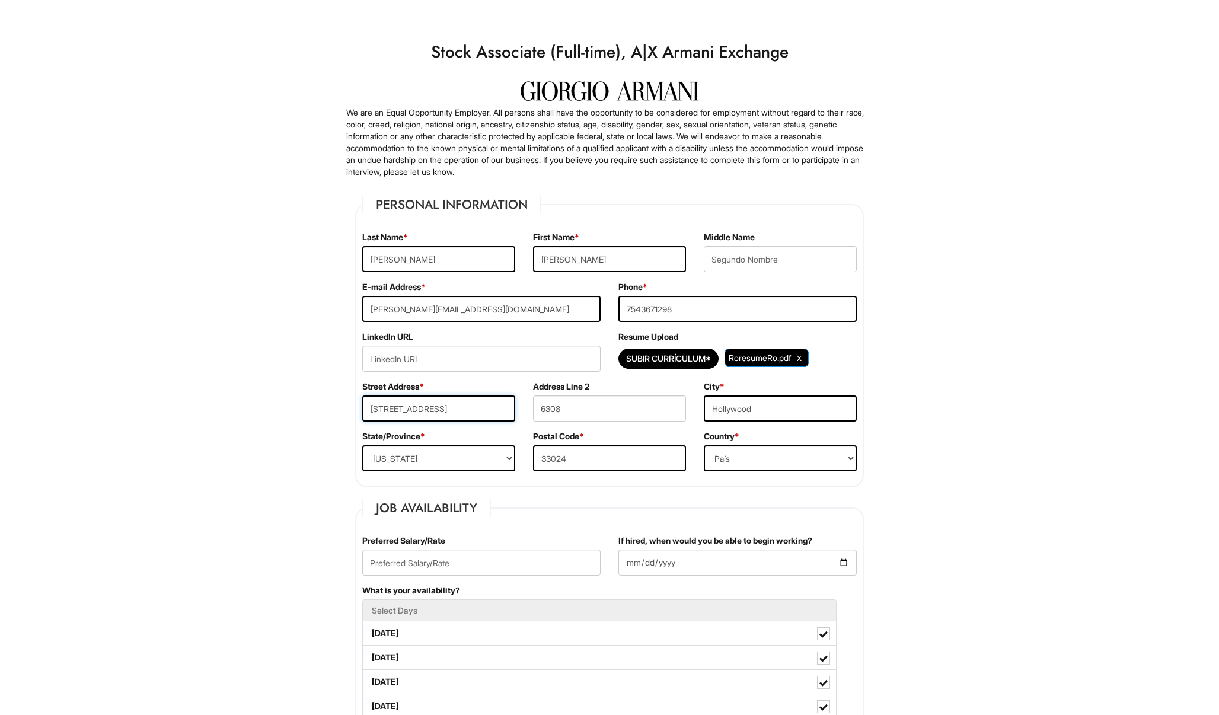
drag, startPoint x: 477, startPoint y: 411, endPoint x: 570, endPoint y: 419, distance: 93.5
click at [570, 419] on div "Street Address * [STREET_ADDRESS] Address Line [GEOGRAPHIC_DATA]" at bounding box center [609, 406] width 512 height 50
click at [570, 457] on input "33024" at bounding box center [609, 458] width 153 height 26
type input "3"
click at [445, 404] on input "[STREET_ADDRESS]" at bounding box center [438, 408] width 153 height 26
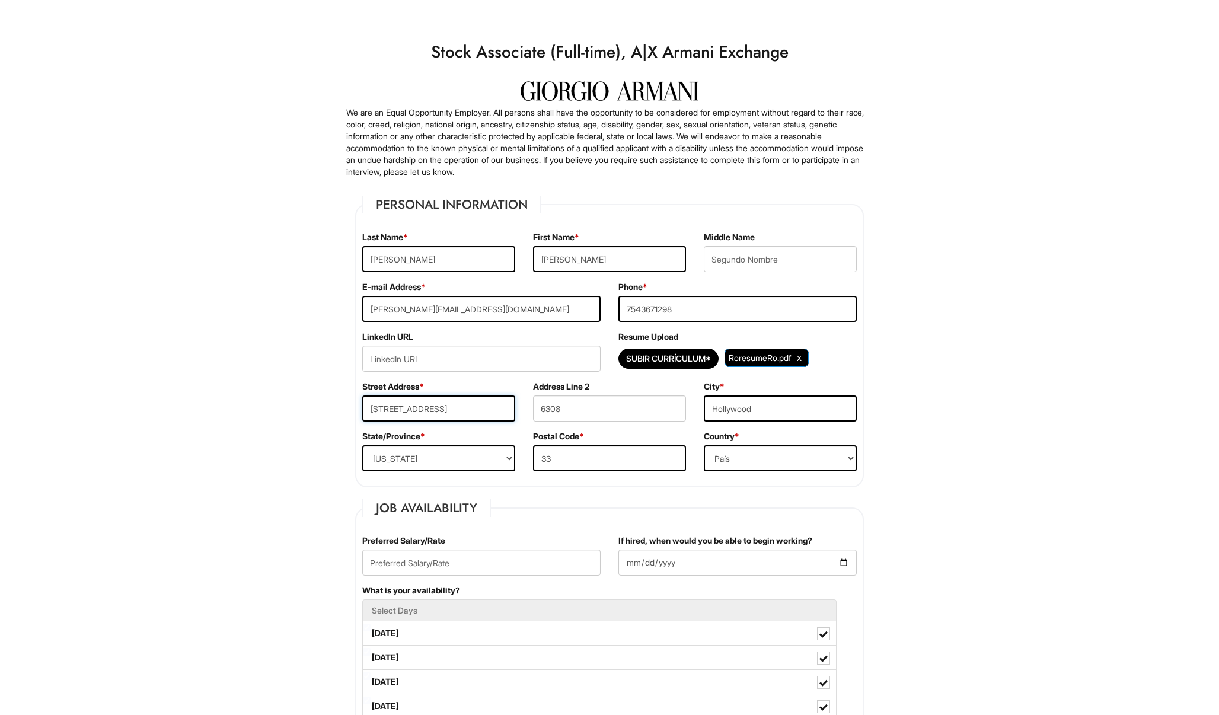
drag, startPoint x: 445, startPoint y: 404, endPoint x: 583, endPoint y: 422, distance: 138.6
click at [583, 422] on div "Street Address * [STREET_ADDRESS] Address Line [GEOGRAPHIC_DATA]" at bounding box center [609, 406] width 512 height 50
click at [576, 459] on input "33" at bounding box center [609, 458] width 153 height 26
type input "32837"
drag, startPoint x: 602, startPoint y: 411, endPoint x: 543, endPoint y: 411, distance: 59.3
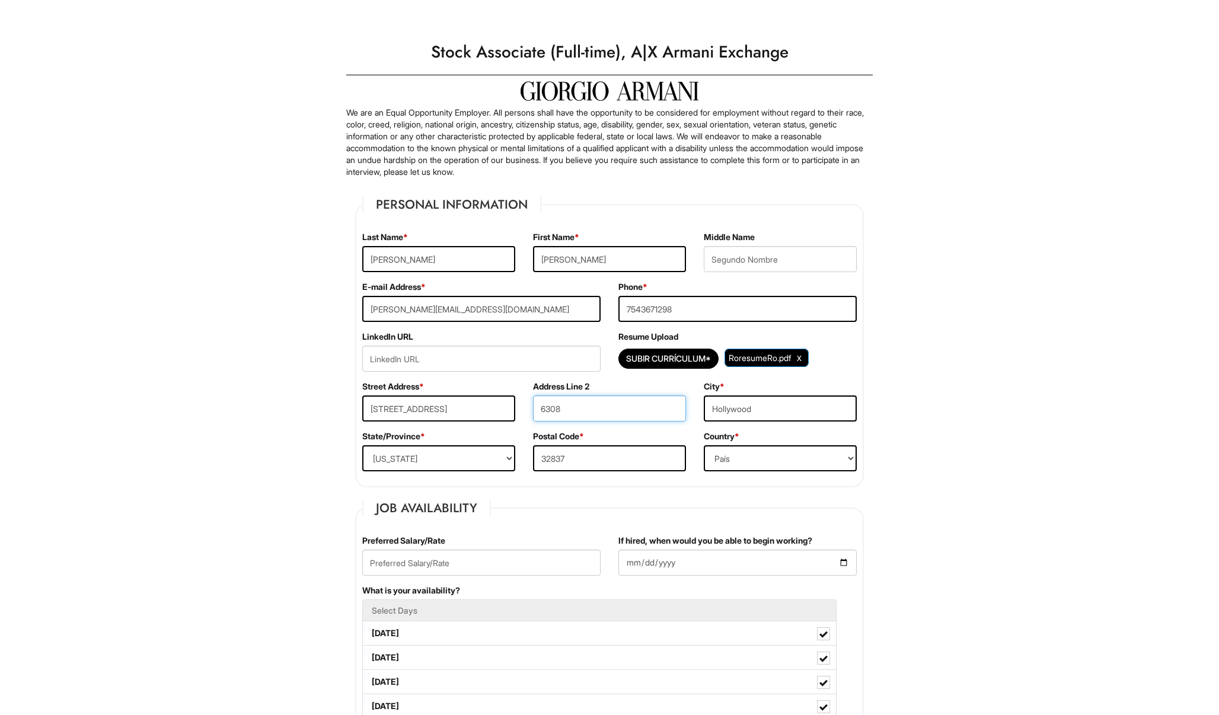
click at [543, 411] on input "6308" at bounding box center [609, 408] width 153 height 26
drag, startPoint x: 790, startPoint y: 406, endPoint x: 642, endPoint y: 406, distance: 148.2
type input "Orlando"
select select "[GEOGRAPHIC_DATA]"
click at [463, 407] on input "[STREET_ADDRESS]" at bounding box center [438, 408] width 153 height 26
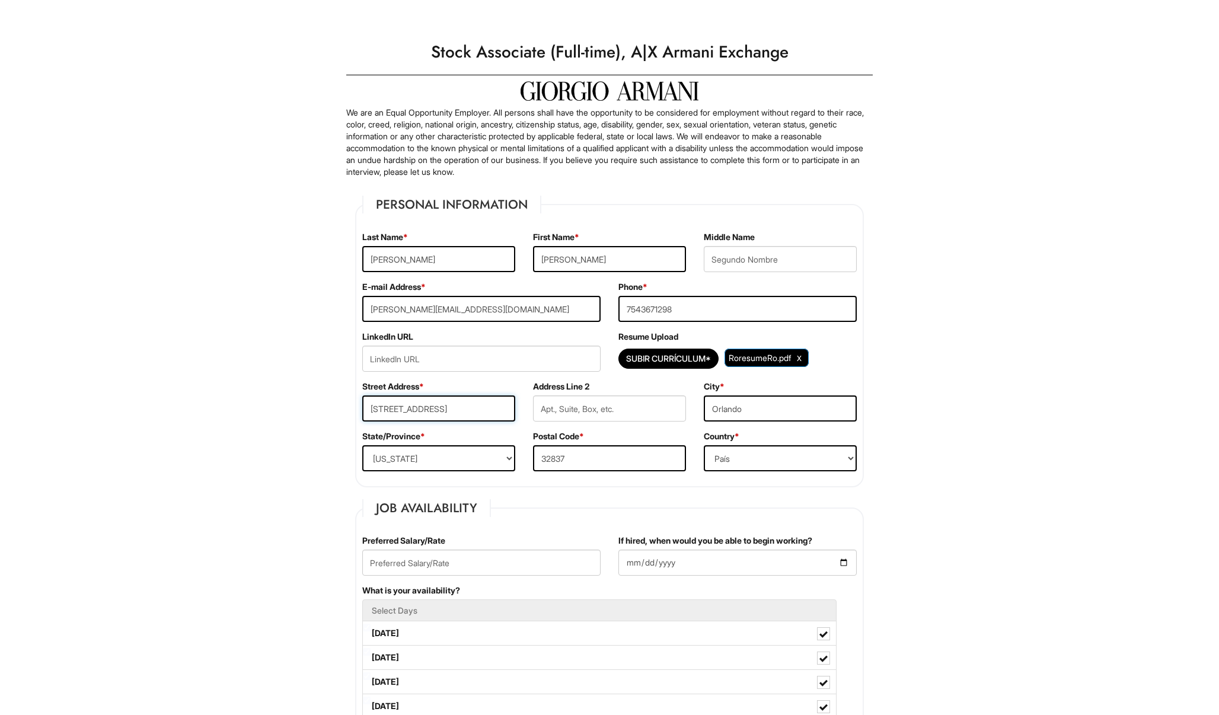
drag, startPoint x: 472, startPoint y: 410, endPoint x: 577, endPoint y: 436, distance: 108.1
click at [577, 436] on fieldset "Personal Information Last Name * [PERSON_NAME] First Name * [PERSON_NAME] Middl…" at bounding box center [609, 342] width 509 height 292
click at [406, 414] on input "[STREET_ADDRESS]" at bounding box center [438, 408] width 153 height 26
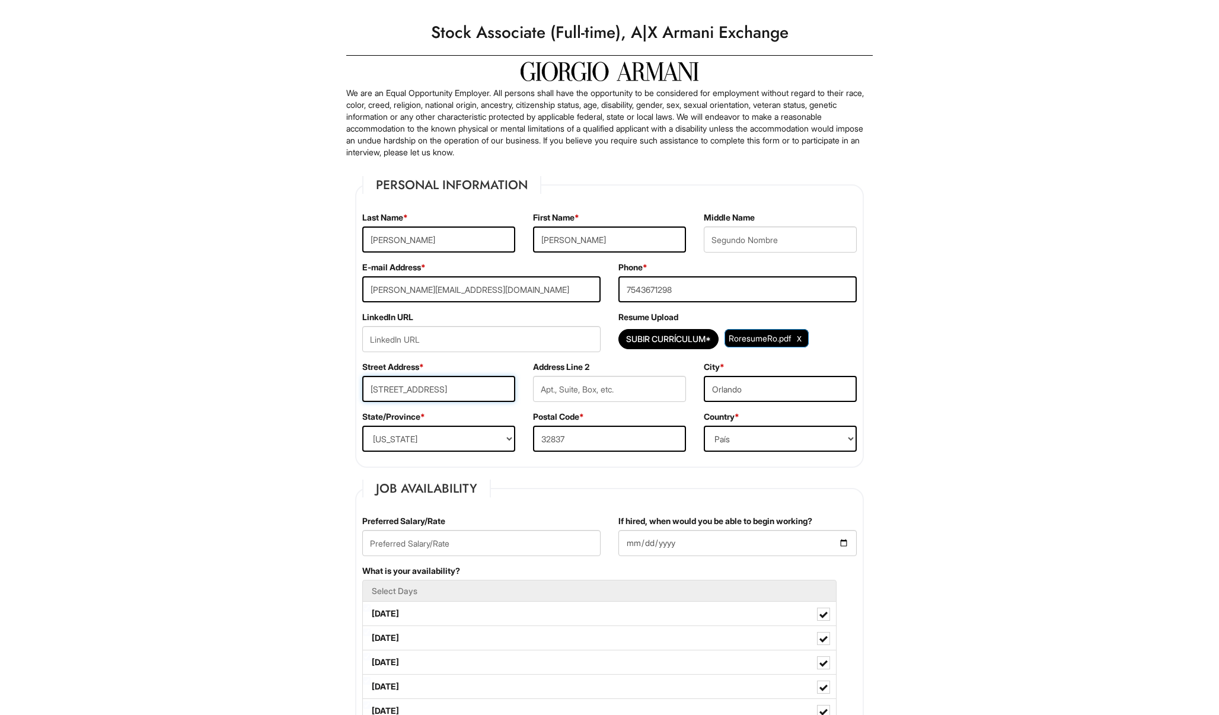
scroll to position [20, 0]
click at [570, 392] on input "text" at bounding box center [609, 389] width 153 height 26
drag, startPoint x: 468, startPoint y: 383, endPoint x: 659, endPoint y: 391, distance: 191.7
click at [659, 391] on div "Street Address * [STREET_ADDRESS] [GEOGRAPHIC_DATA] Address Line 2 City * [GEOG…" at bounding box center [609, 386] width 512 height 50
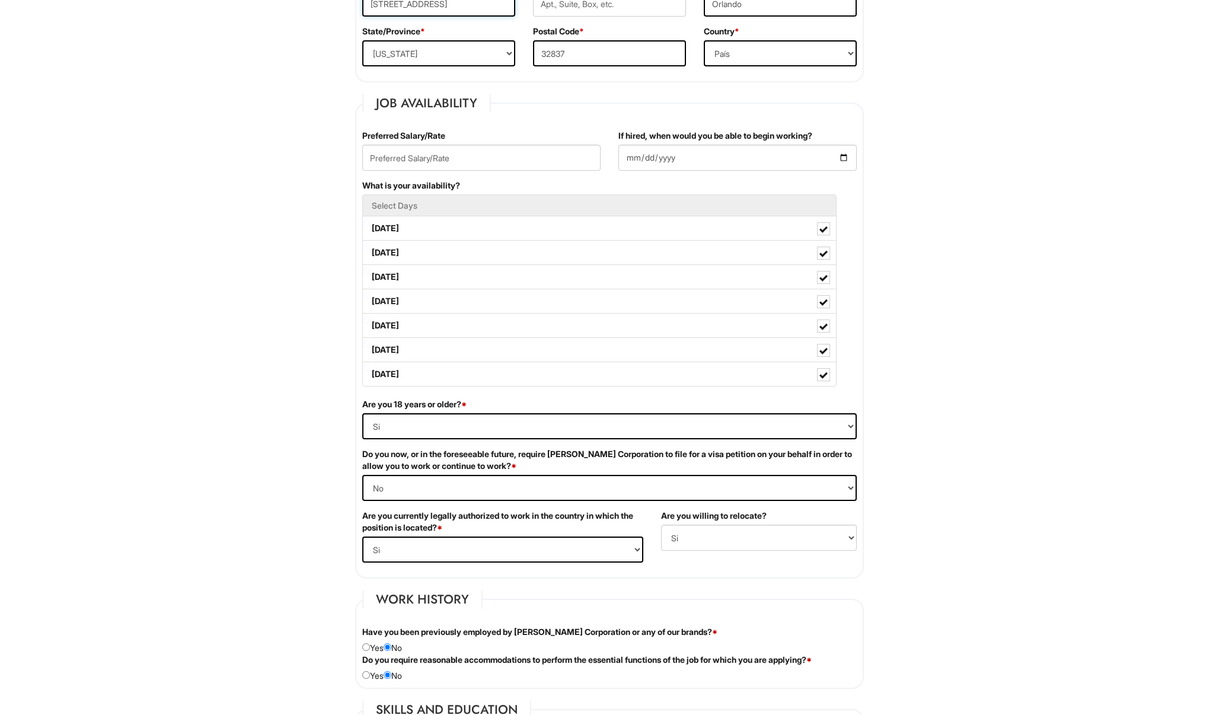
scroll to position [411, 0]
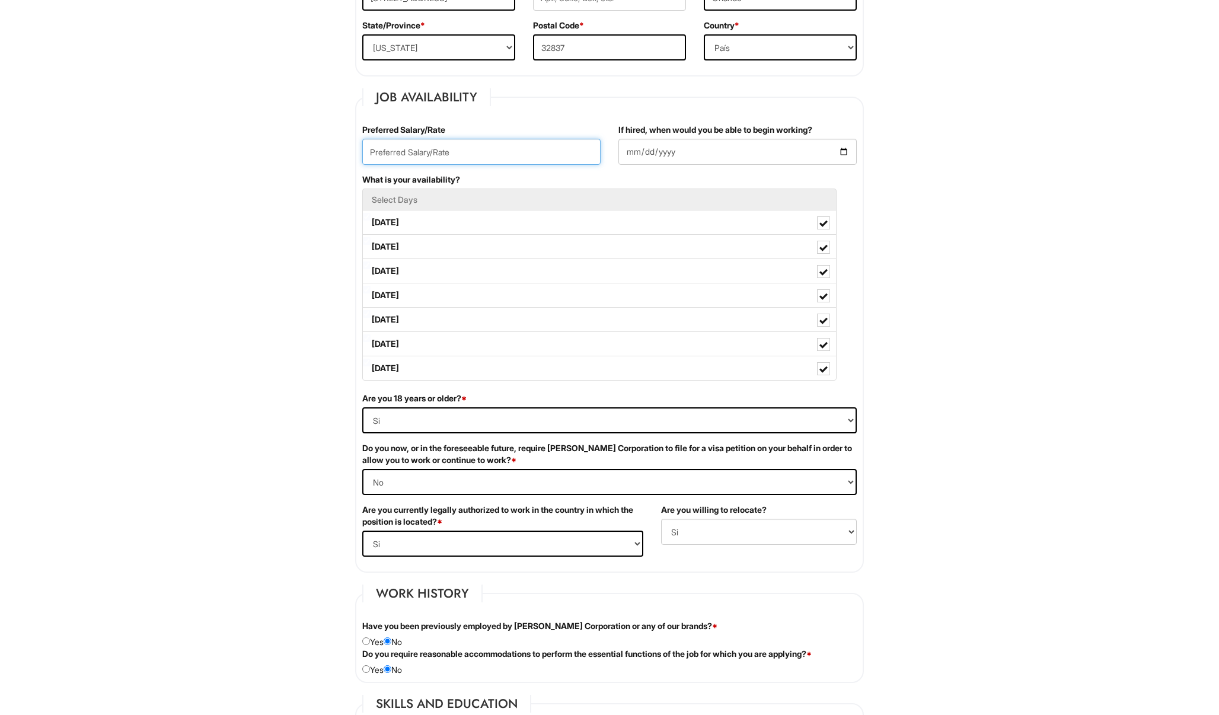
click at [538, 162] on input "text" at bounding box center [481, 152] width 238 height 26
click at [669, 147] on input "If hired, when would you be able to begin working?" at bounding box center [737, 152] width 238 height 26
type input "[DATE]"
click at [786, 158] on input "[DATE]" at bounding box center [737, 152] width 238 height 26
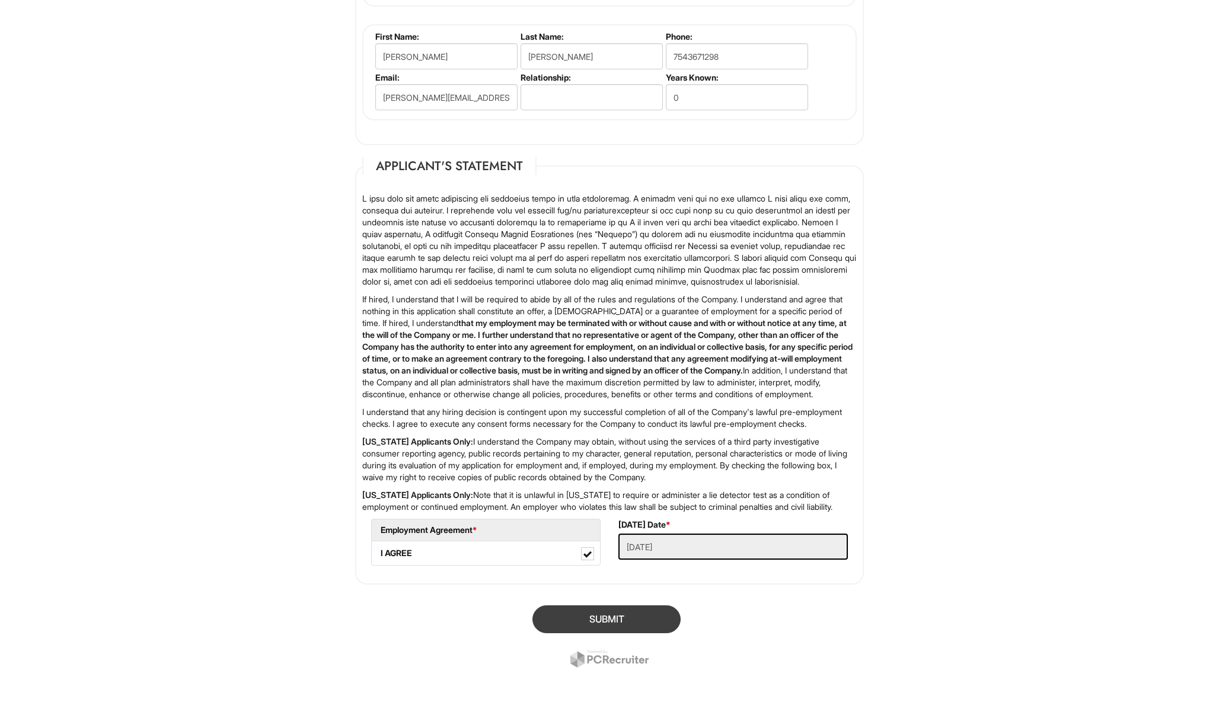
scroll to position [1530, 0]
click at [587, 614] on button "SUBMIT" at bounding box center [606, 619] width 148 height 28
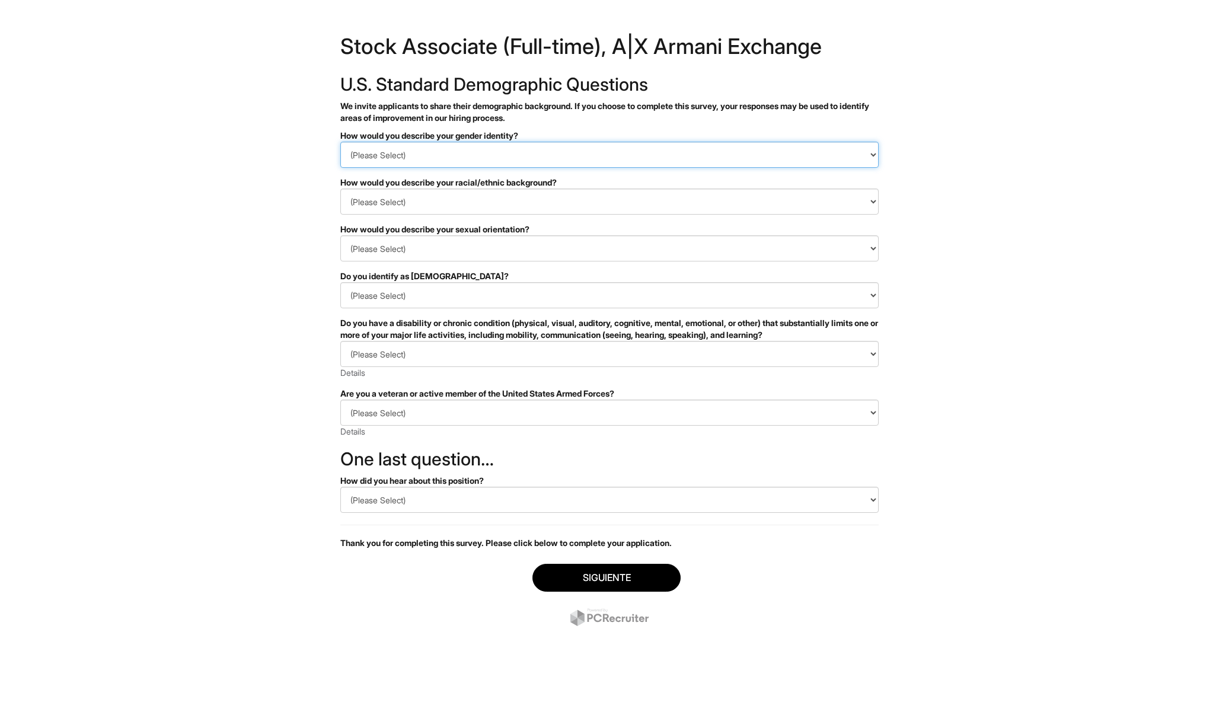
select select "I don't wish to answer"
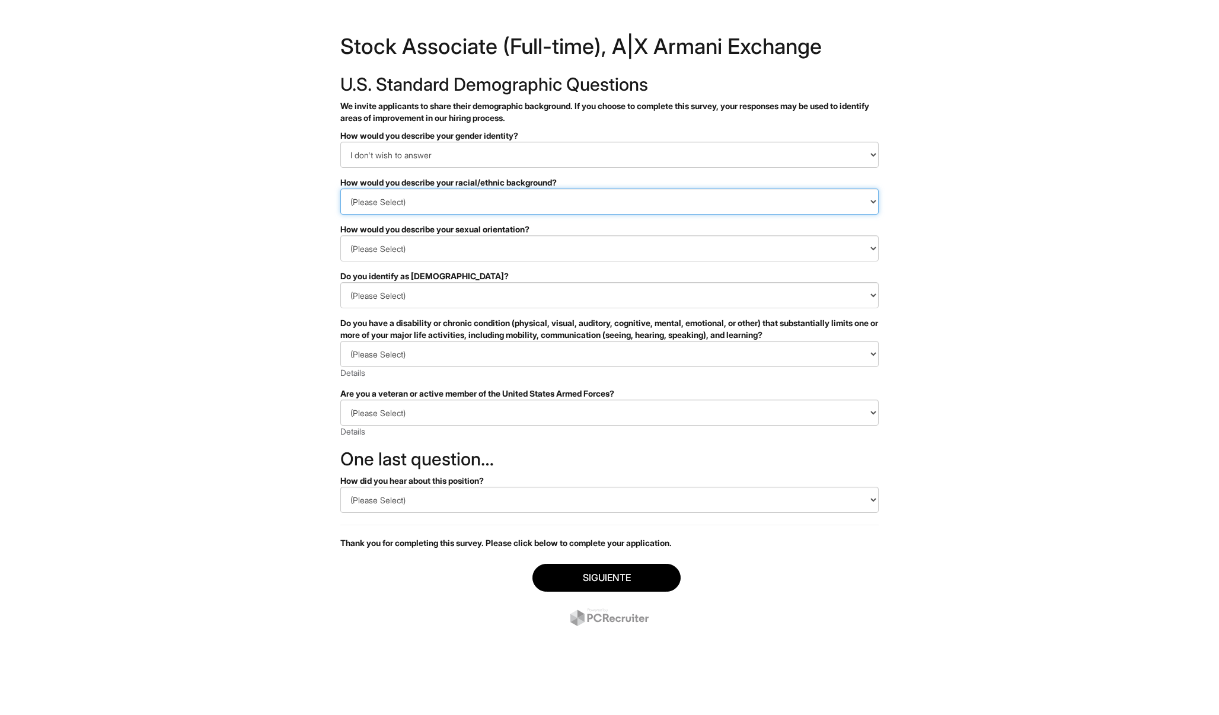
select select "I don't wish to answer"
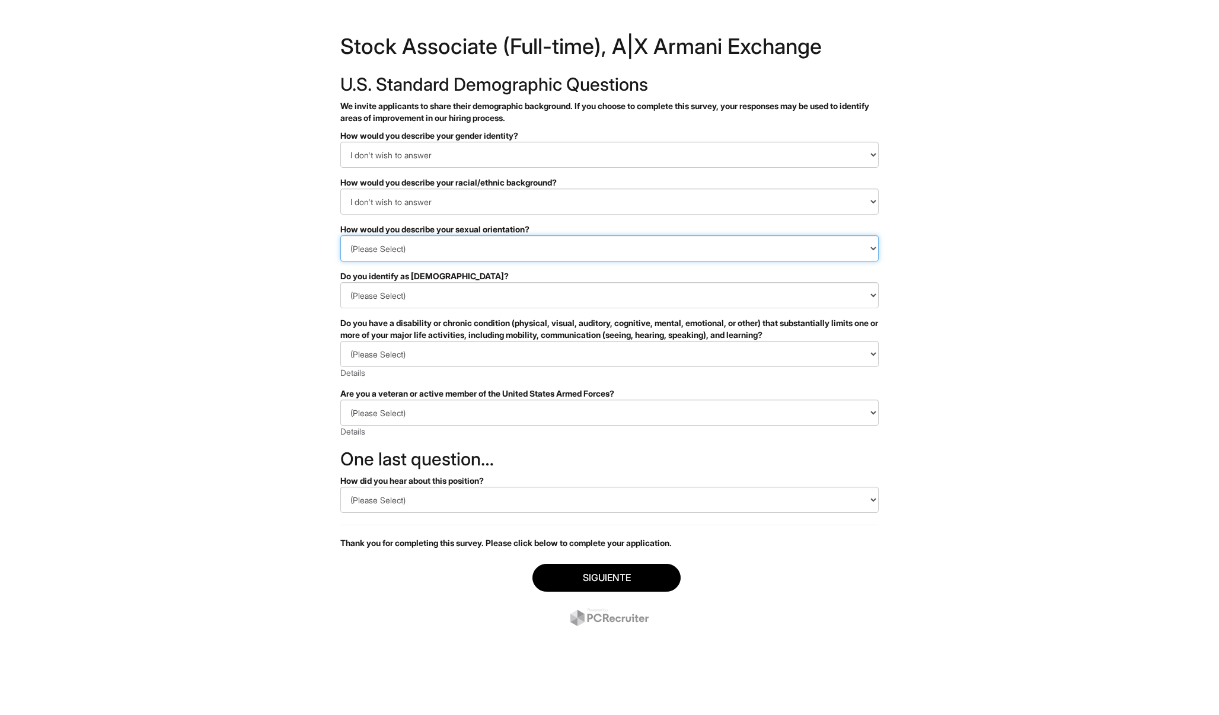
select select "I don't wish to answer"
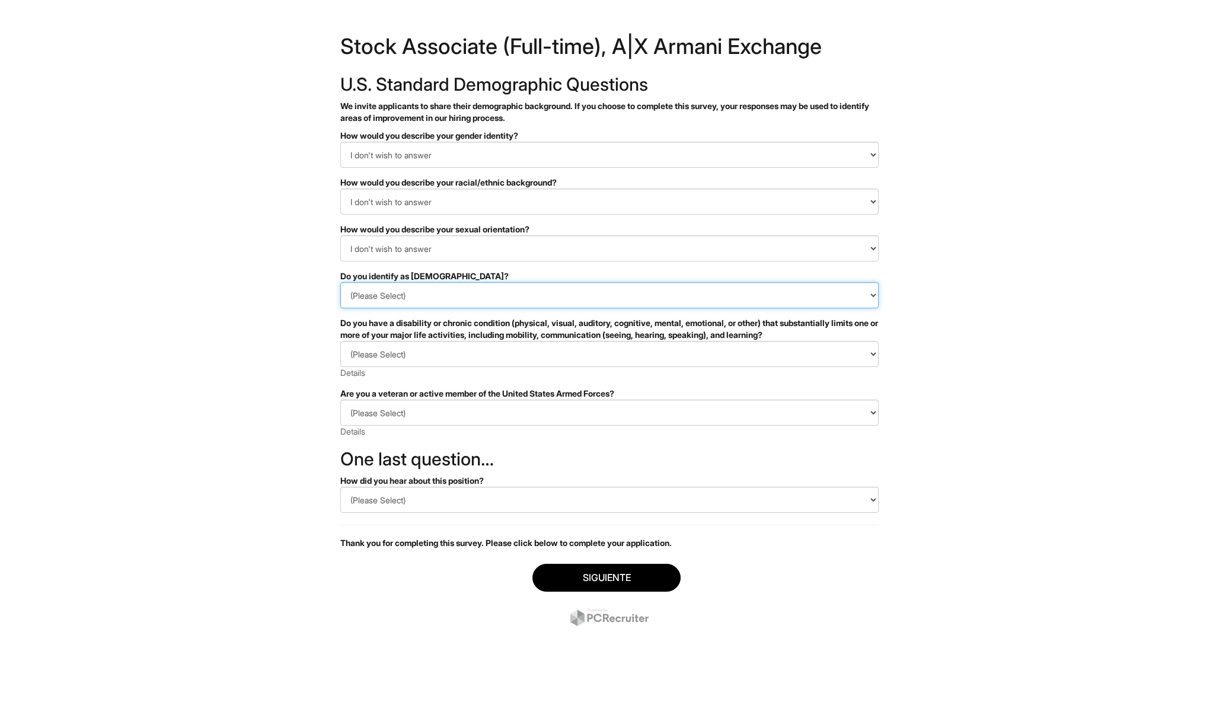
select select "I don't wish to answer"
click at [423, 370] on div "(Please Select) SI, TENGO UNA DISCAPACIDAD (o antes tenía una discapacidad) NO,…" at bounding box center [609, 360] width 538 height 38
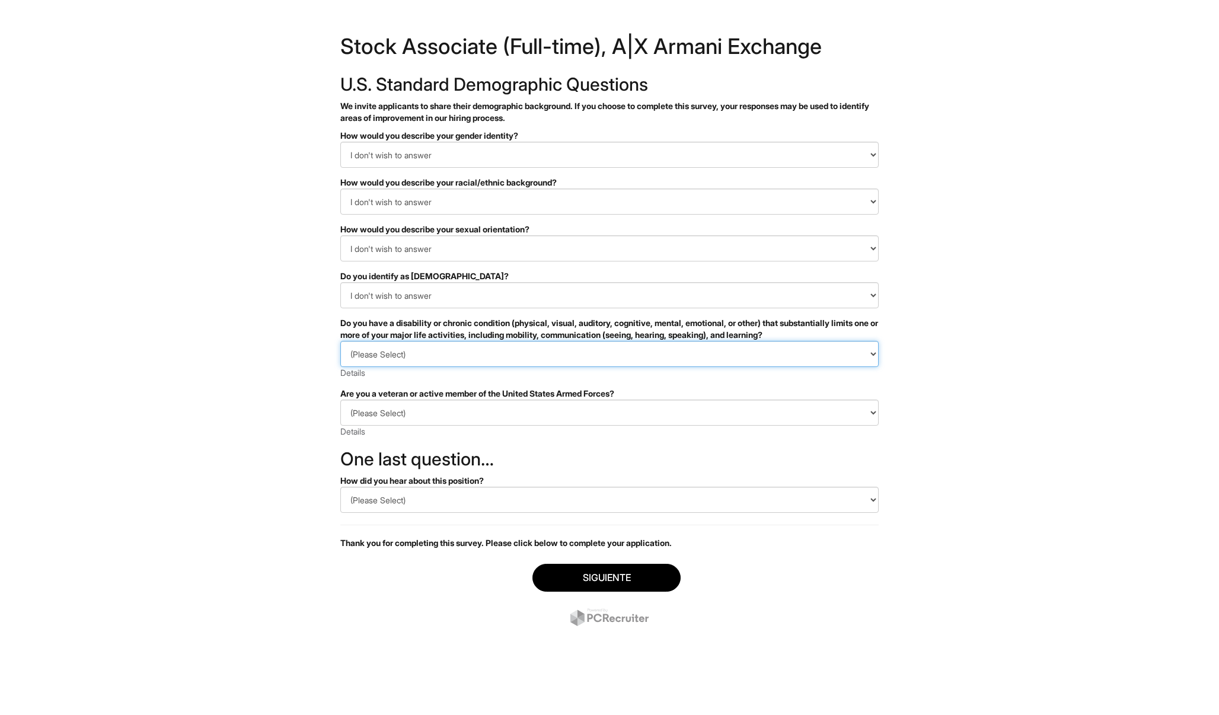
select select "NO, I DON'T HAVE A DISABILITY"
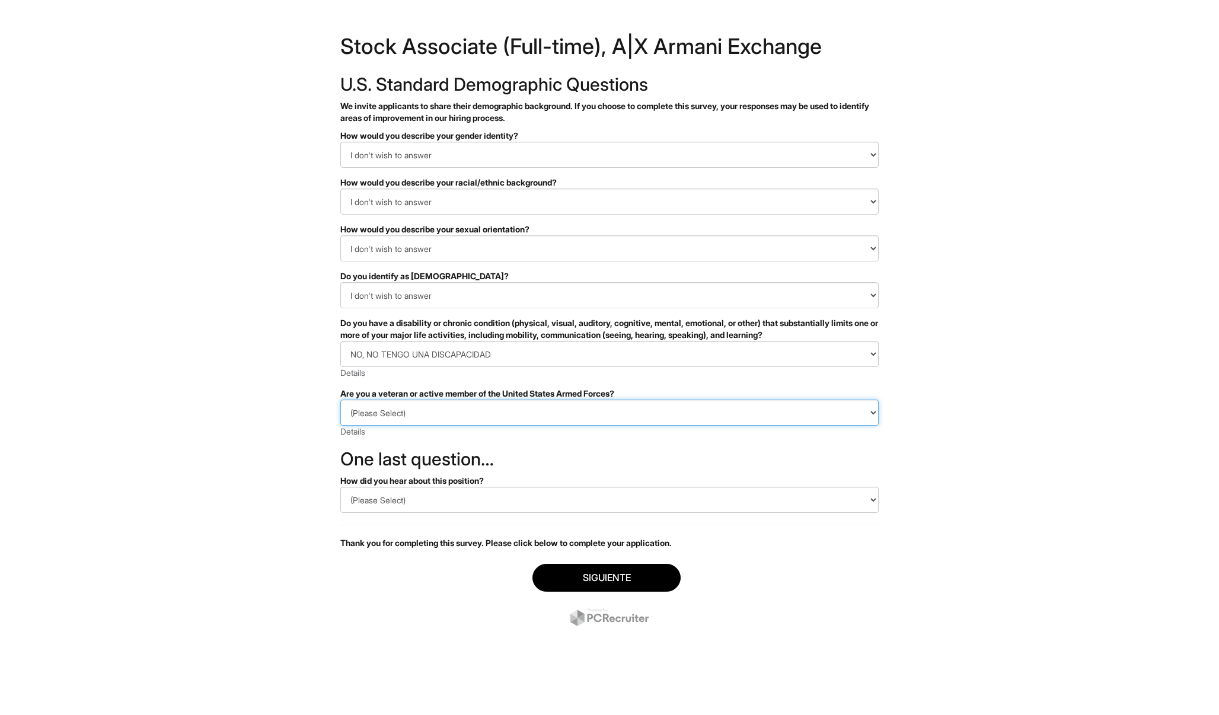
select select "I AM NOT A PROTECTED VETERAN"
select select "Other"
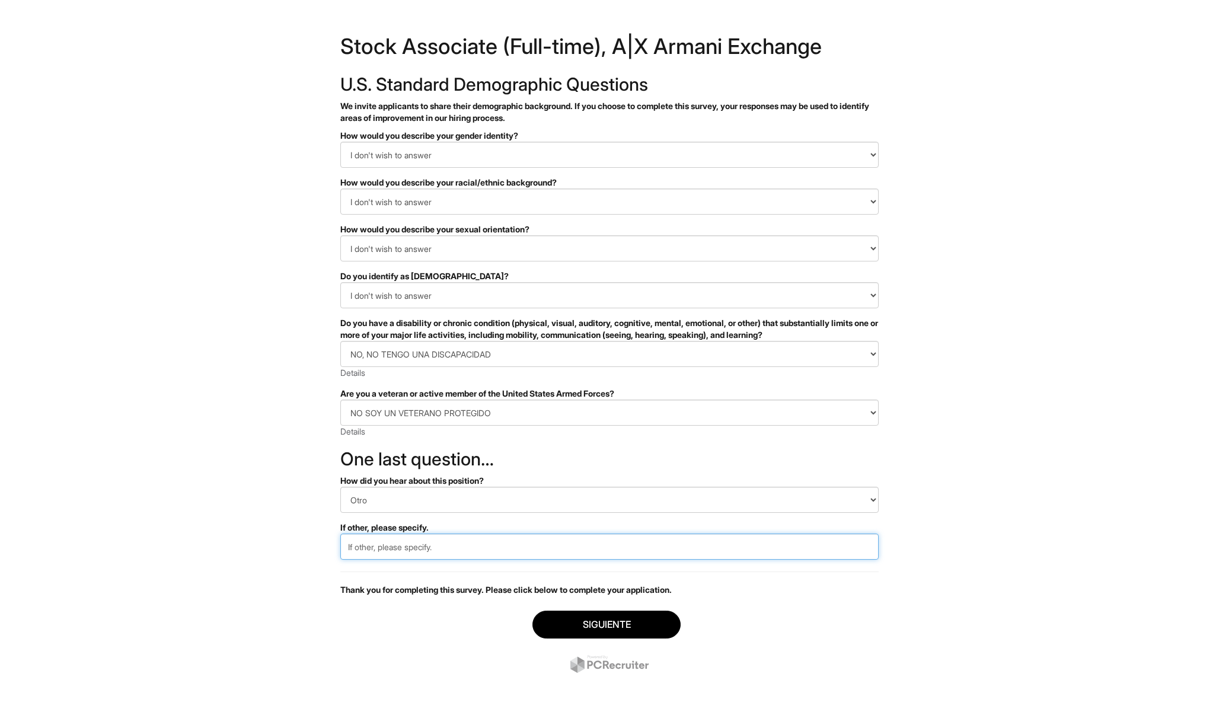
click at [541, 550] on input "text" at bounding box center [609, 547] width 538 height 26
type input "store"
click at [605, 608] on div "Siguiente" at bounding box center [609, 643] width 538 height 83
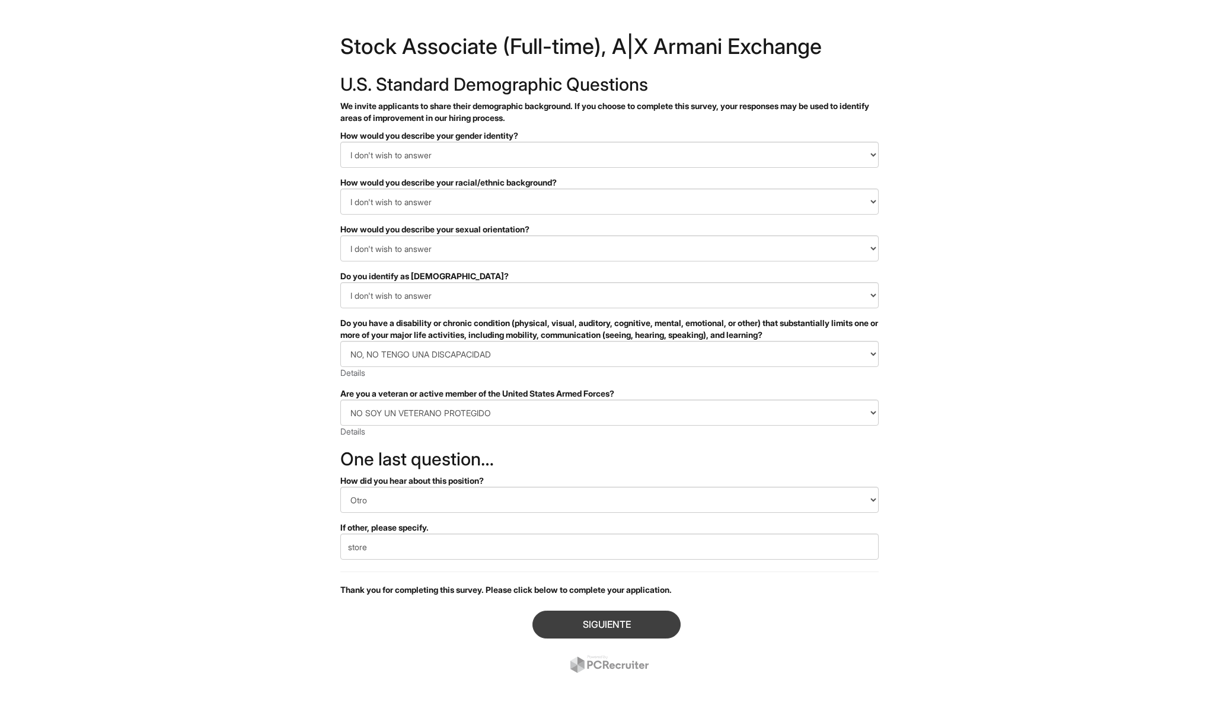
click at [608, 622] on button "Siguiente" at bounding box center [606, 625] width 148 height 28
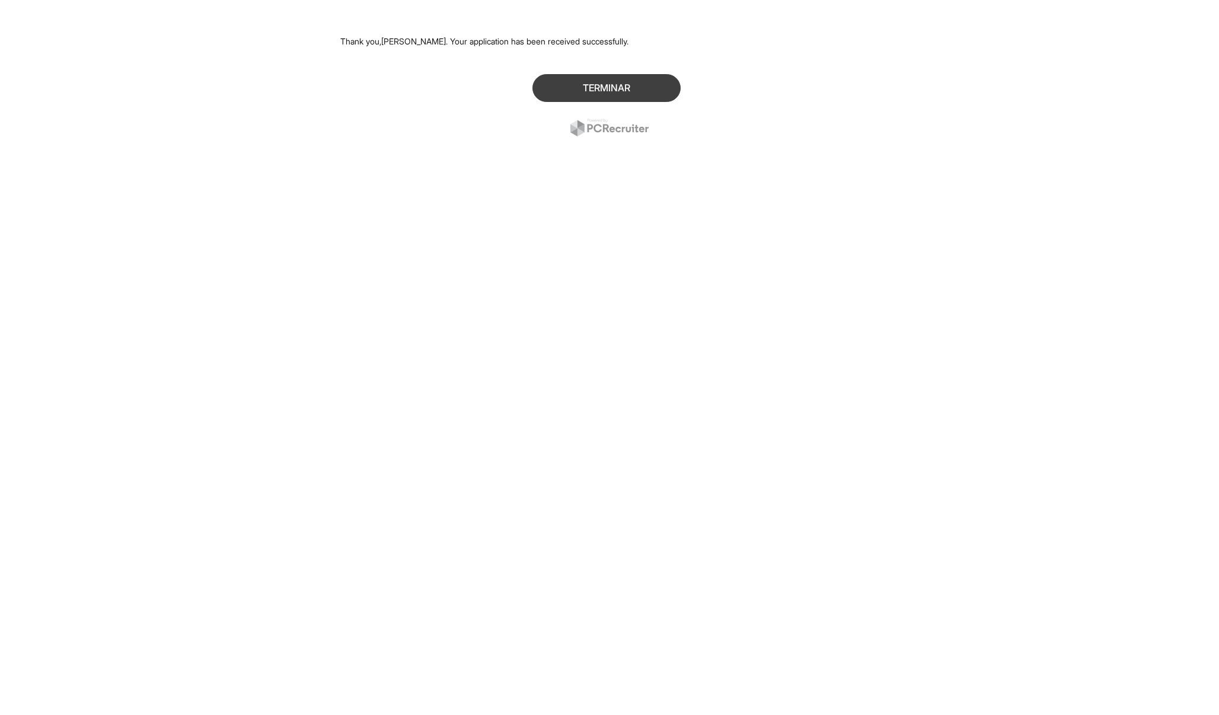
click at [643, 82] on button "Terminar" at bounding box center [606, 88] width 148 height 28
